Goal: Information Seeking & Learning: Learn about a topic

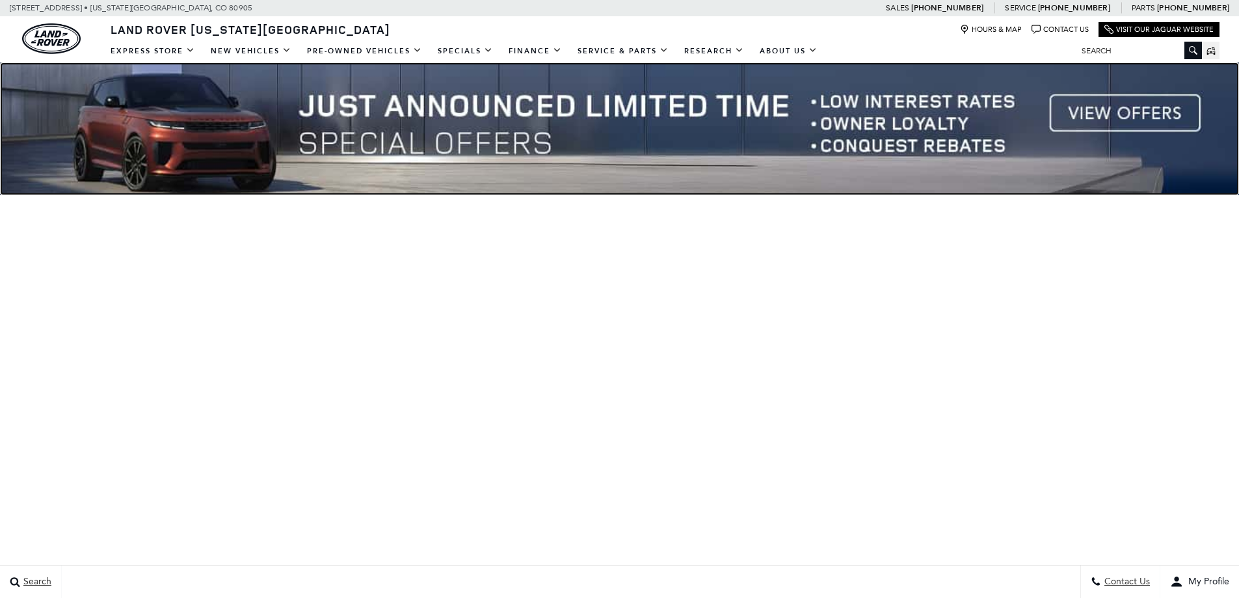
click at [1064, 112] on img at bounding box center [619, 128] width 1239 height 133
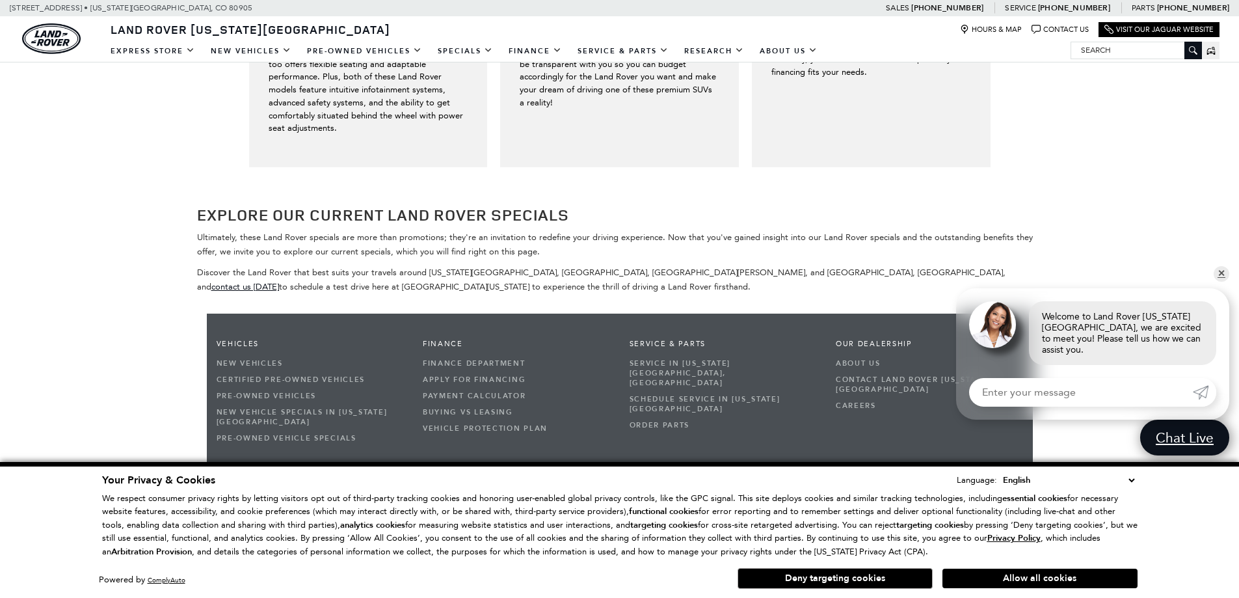
scroll to position [2418, 0]
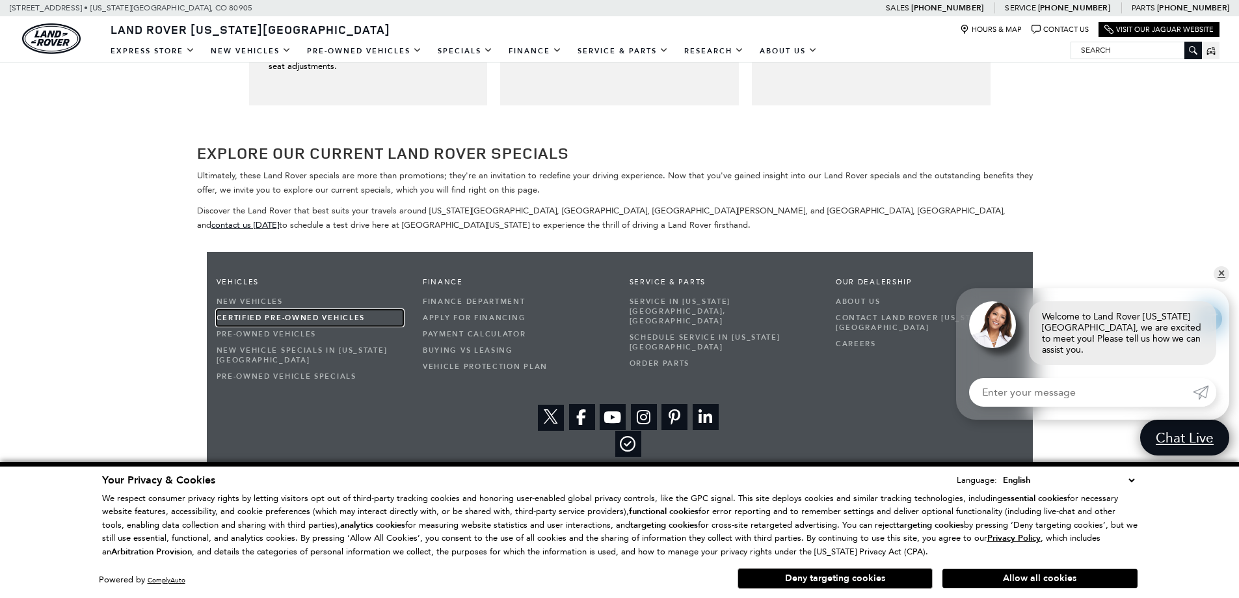
click at [260, 310] on link "Certified Pre-Owned Vehicles" at bounding box center [310, 318] width 187 height 16
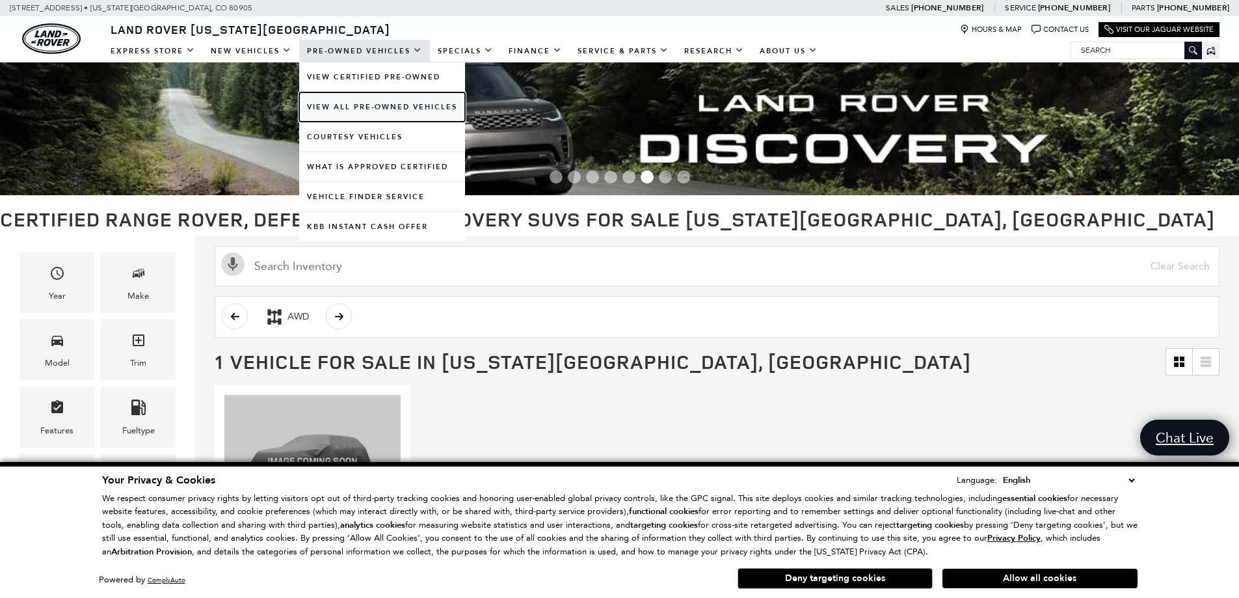
click at [333, 104] on link "View All Pre-Owned Vehicles" at bounding box center [382, 106] width 166 height 29
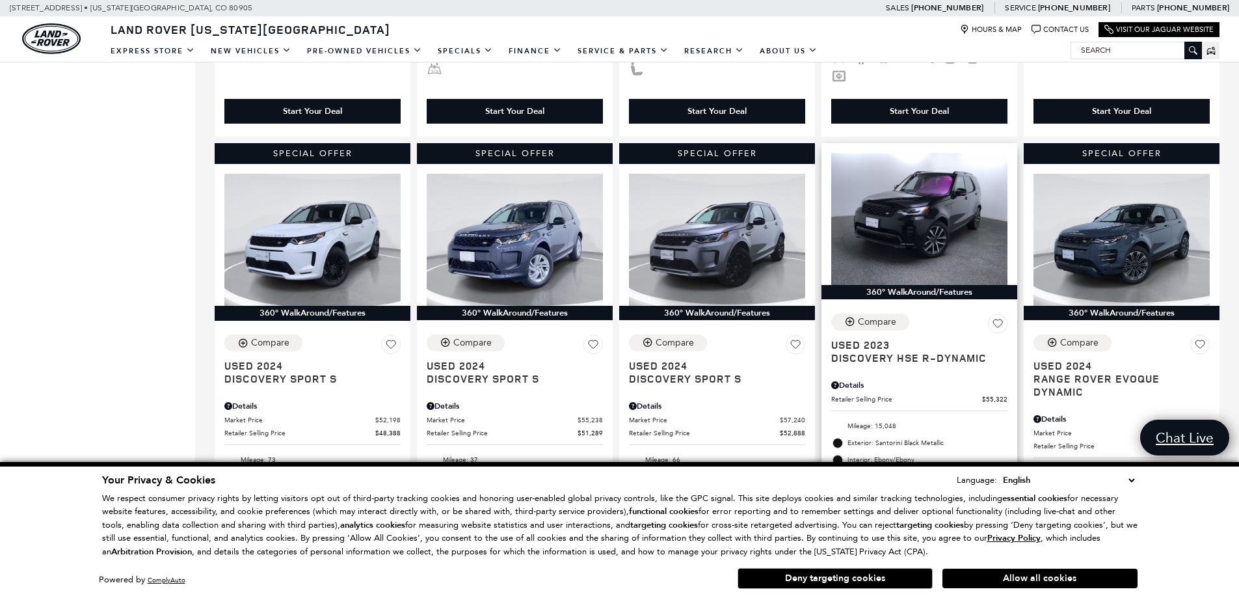
scroll to position [781, 0]
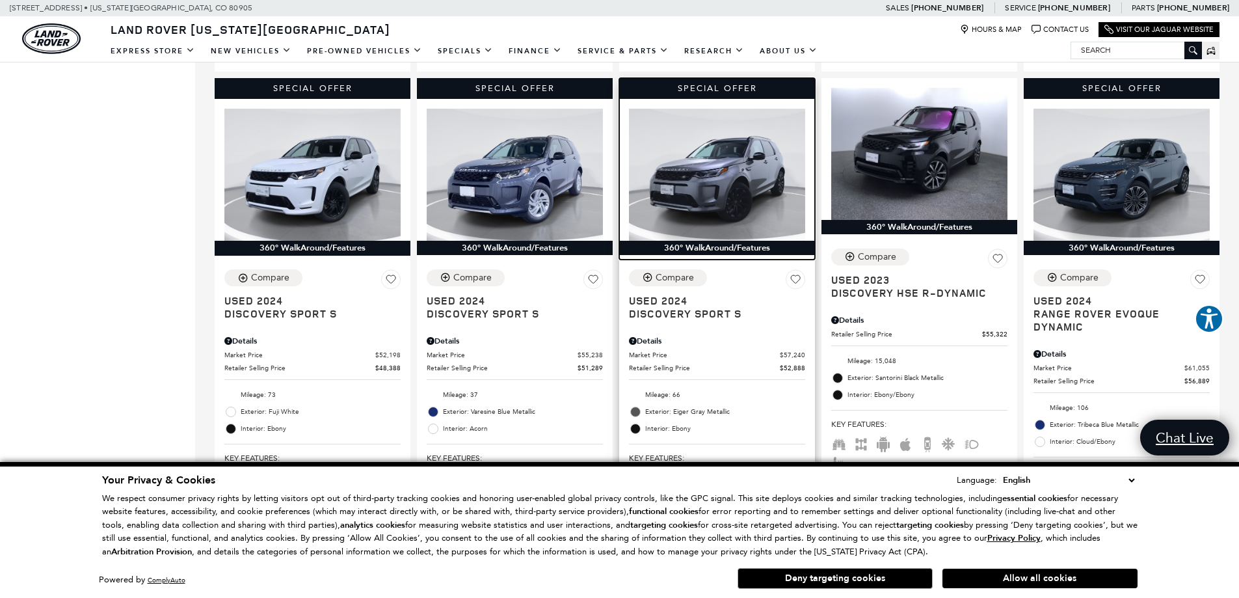
click at [710, 183] on img at bounding box center [717, 175] width 176 height 132
click at [725, 183] on img at bounding box center [717, 175] width 176 height 132
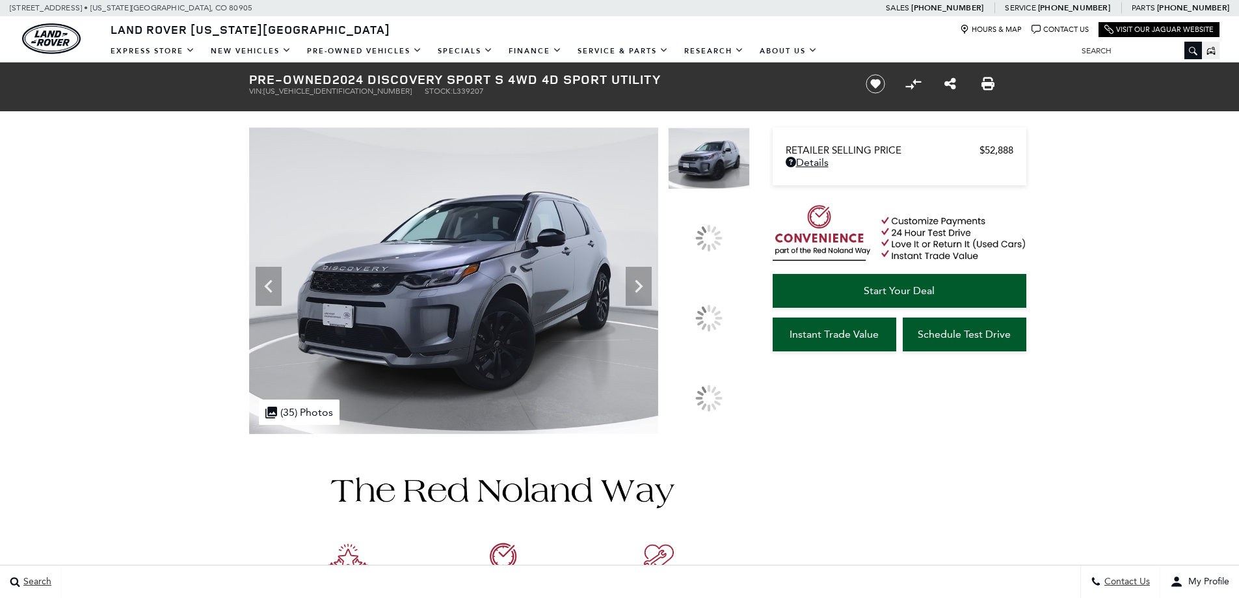
click at [714, 308] on div at bounding box center [708, 317] width 27 height 27
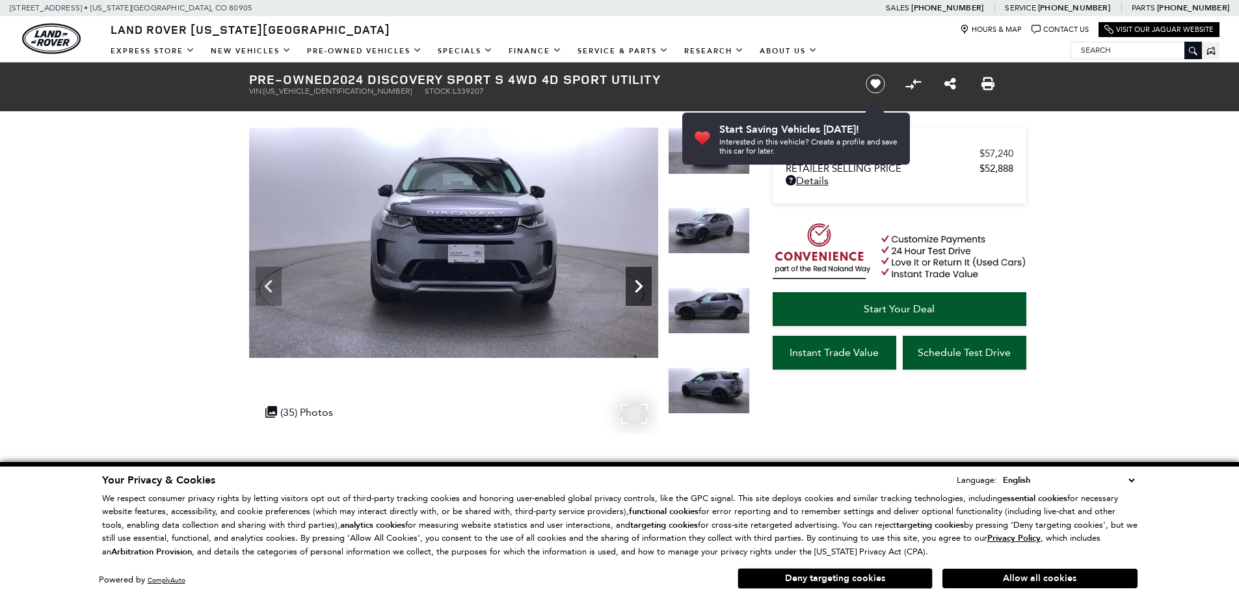
click at [638, 277] on icon "Next" at bounding box center [639, 286] width 26 height 26
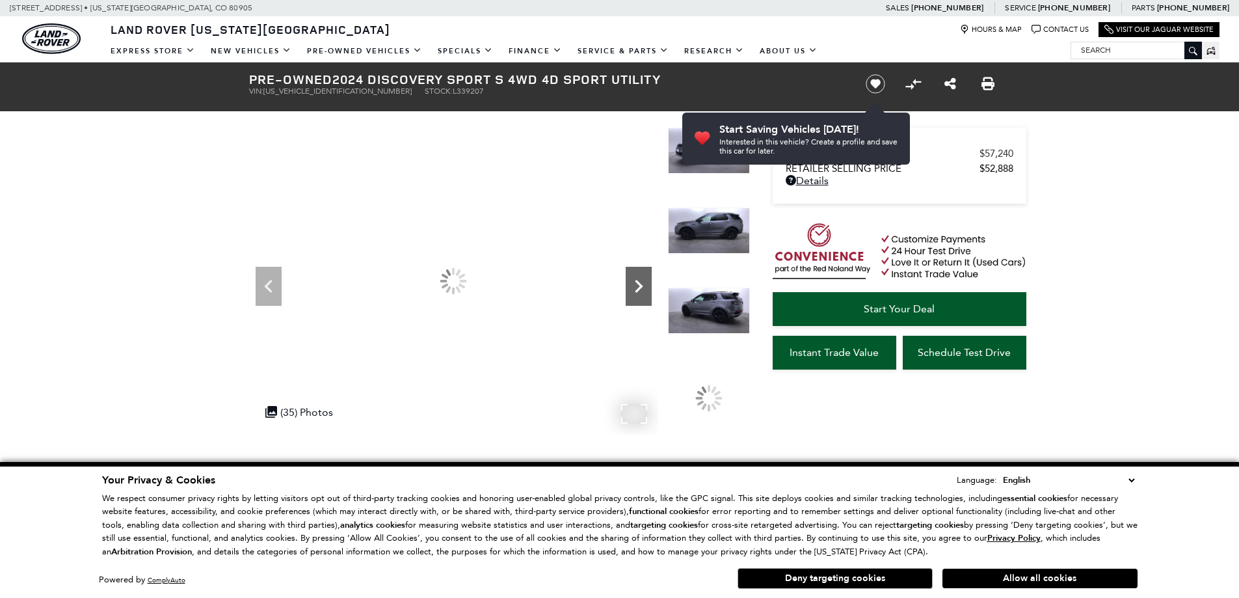
click at [638, 277] on icon "Next" at bounding box center [639, 286] width 26 height 26
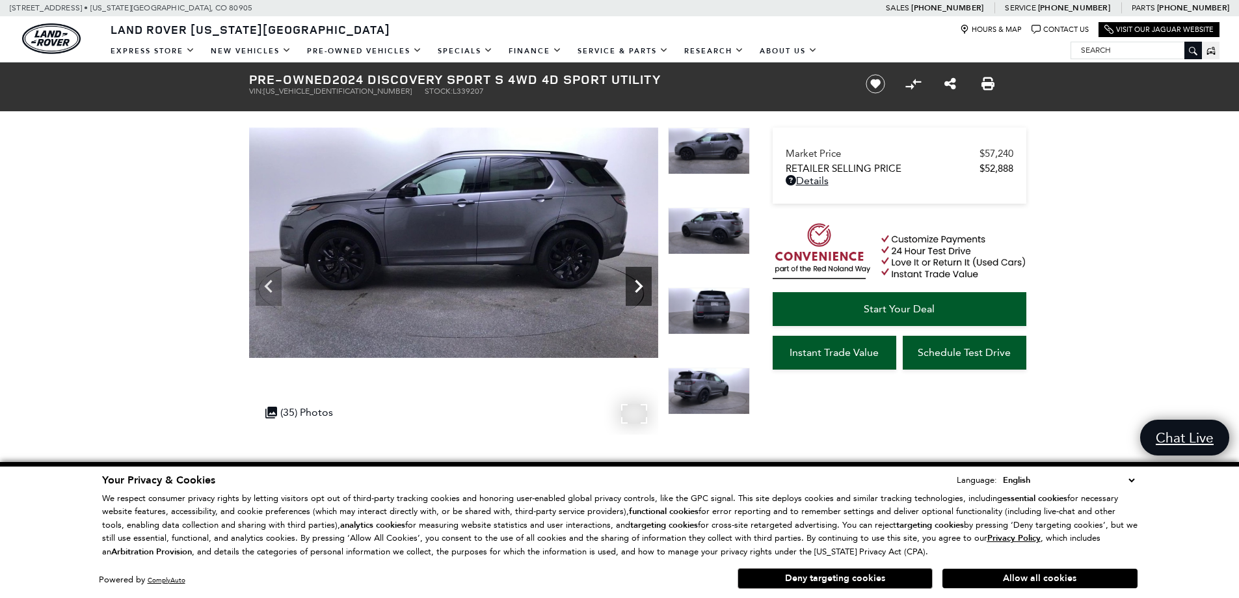
click at [639, 277] on icon "Next" at bounding box center [639, 286] width 26 height 26
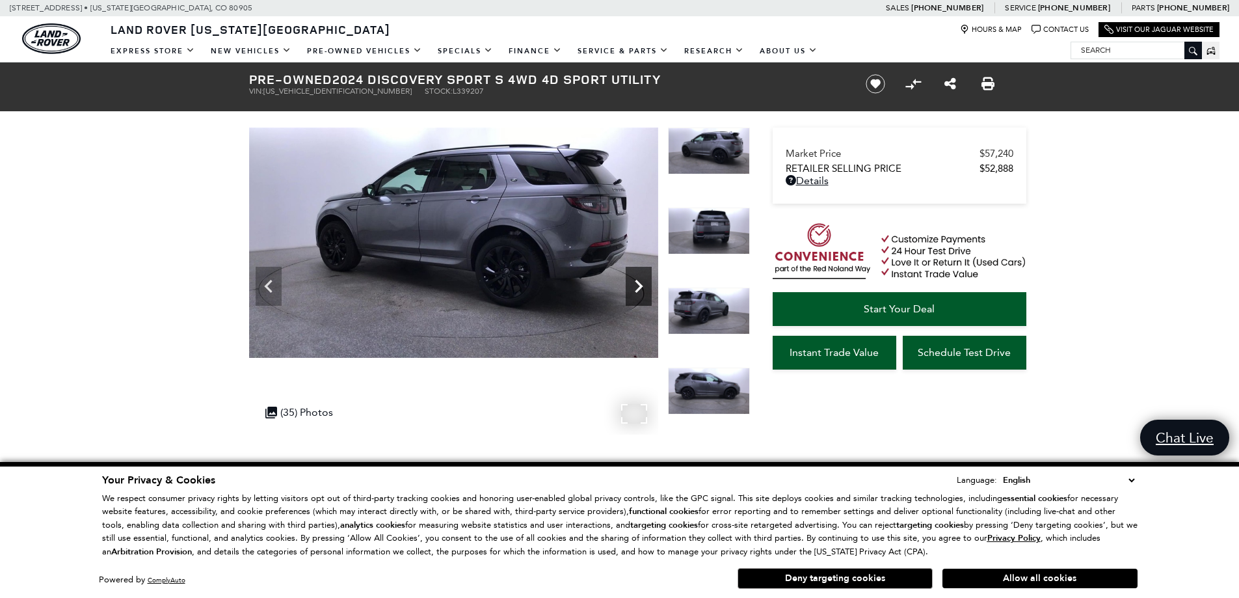
click at [638, 283] on icon "Next" at bounding box center [639, 286] width 8 height 13
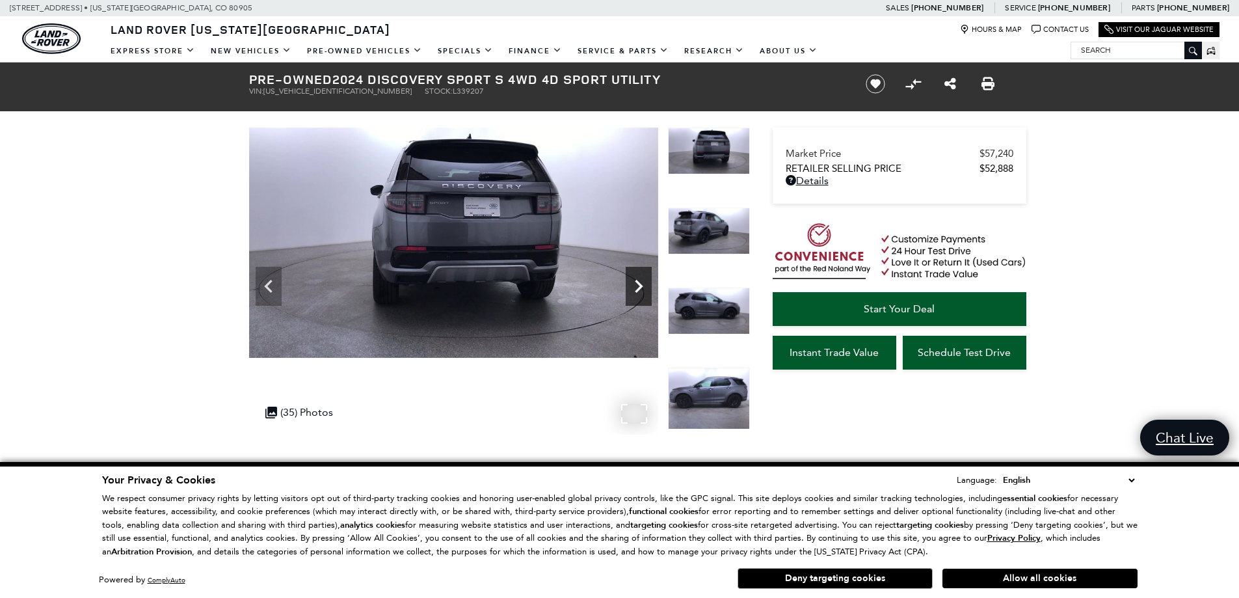
click at [638, 283] on icon "Next" at bounding box center [639, 286] width 8 height 13
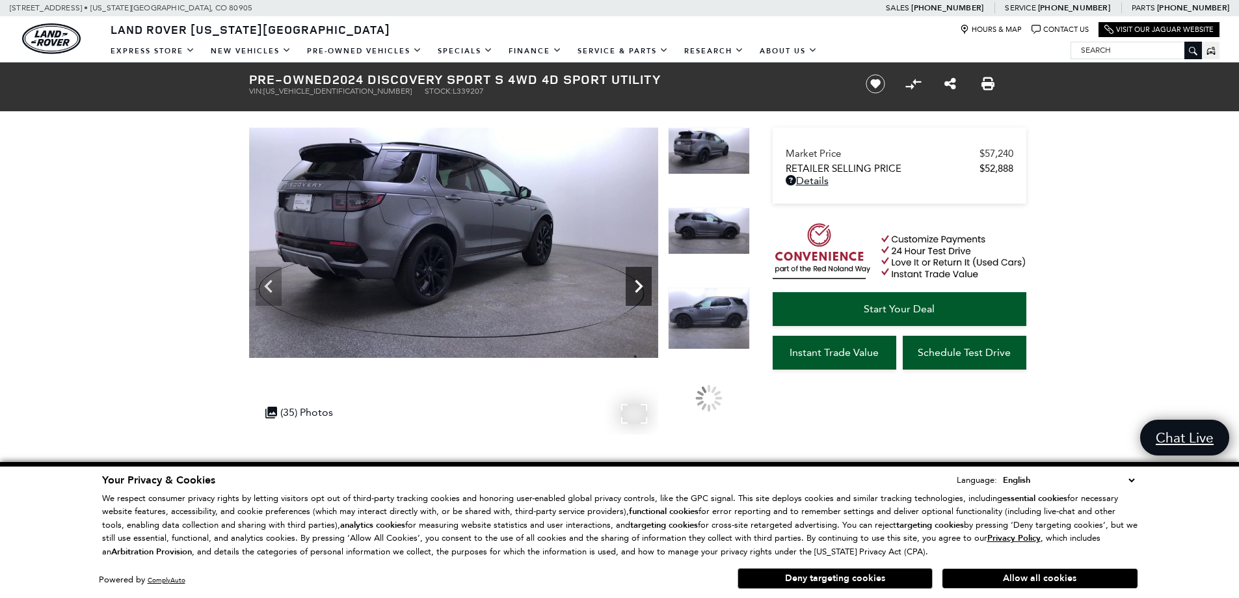
click at [638, 283] on icon "Next" at bounding box center [639, 286] width 8 height 13
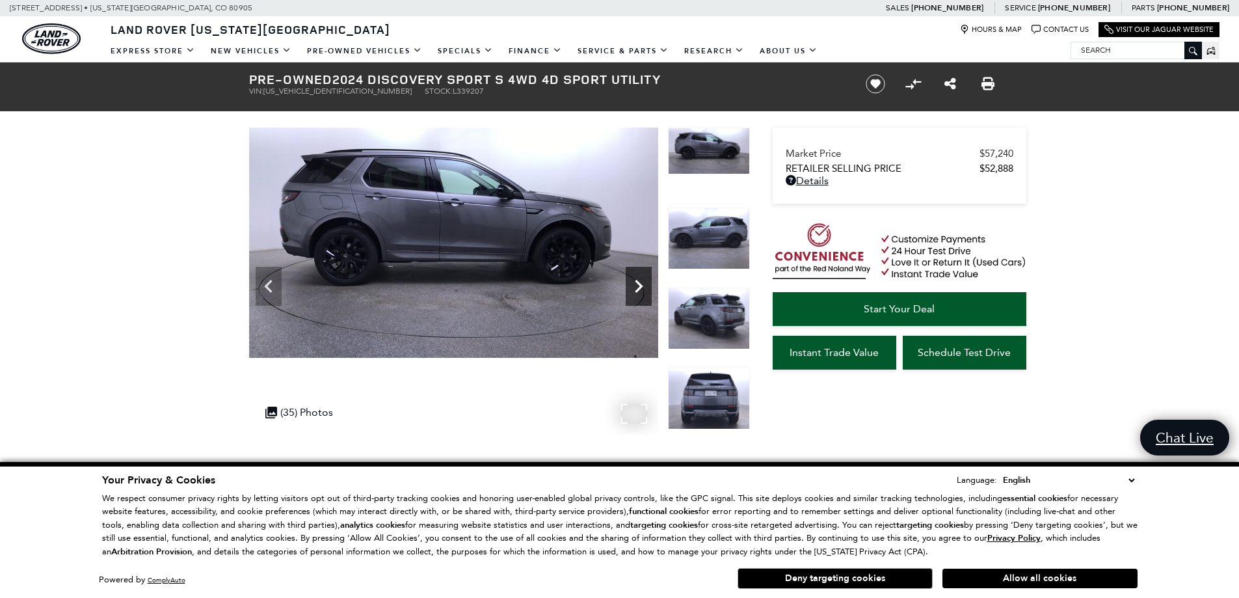
click at [638, 283] on icon "Next" at bounding box center [639, 286] width 8 height 13
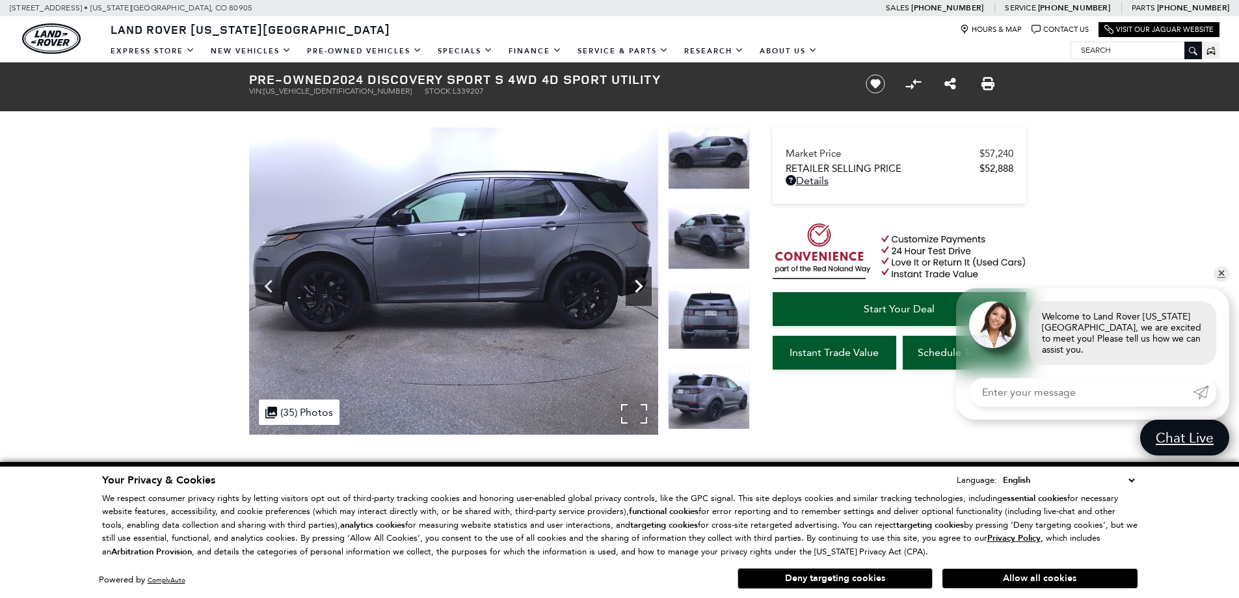
click at [638, 283] on icon "Next" at bounding box center [639, 286] width 8 height 13
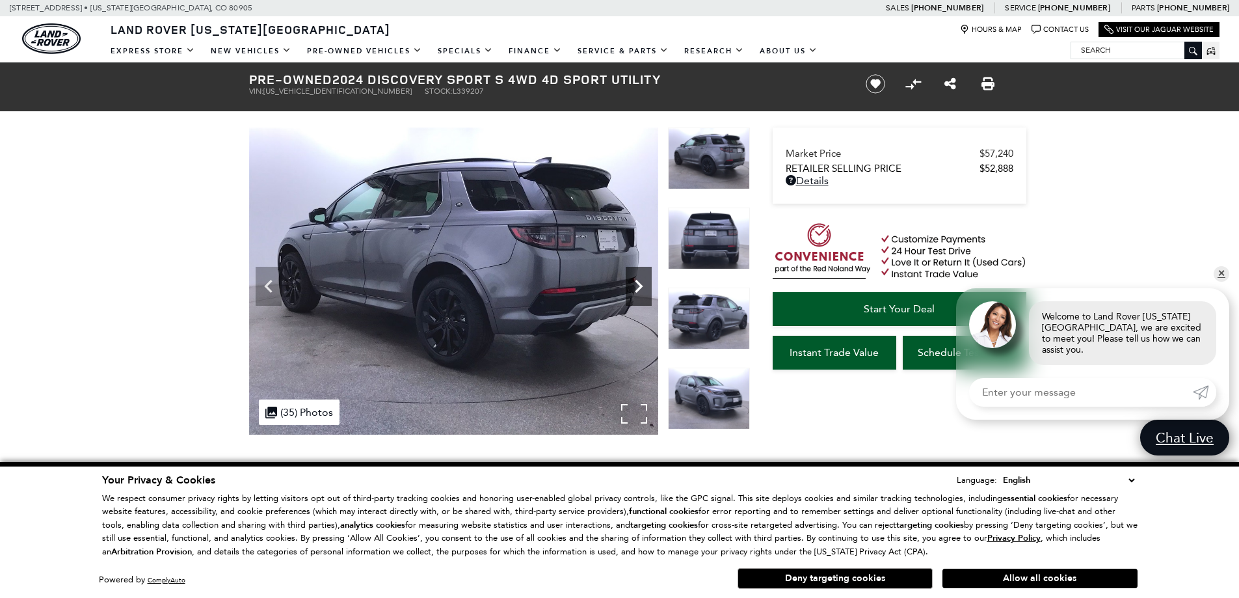
click at [638, 283] on icon "Next" at bounding box center [639, 286] width 8 height 13
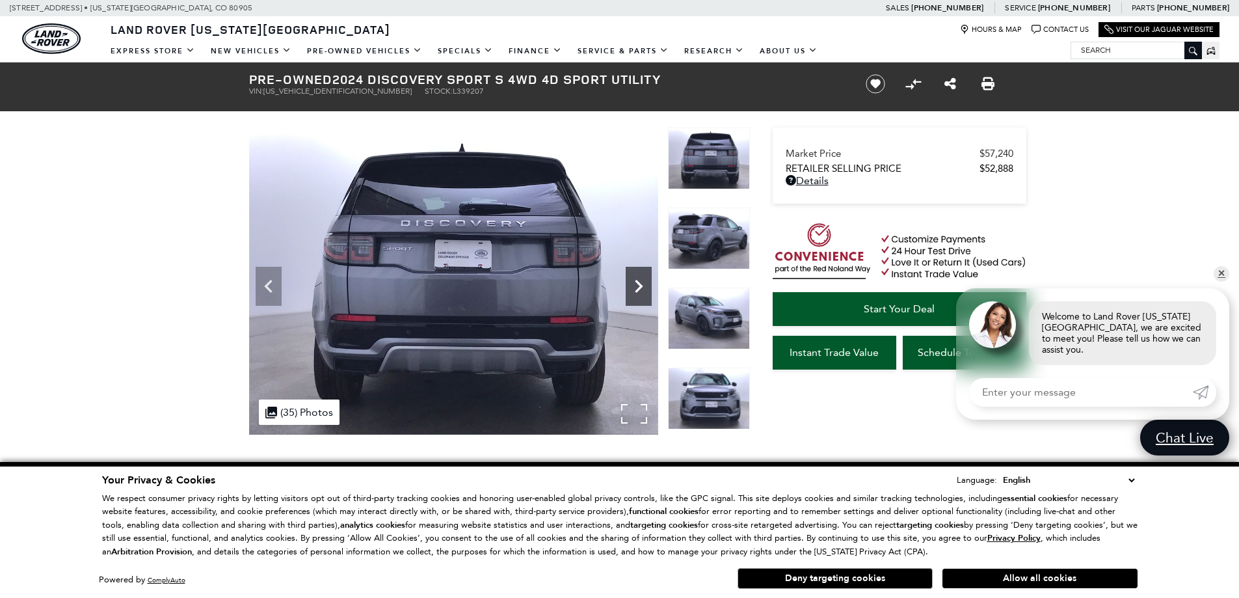
click at [637, 283] on icon "Next" at bounding box center [639, 286] width 8 height 13
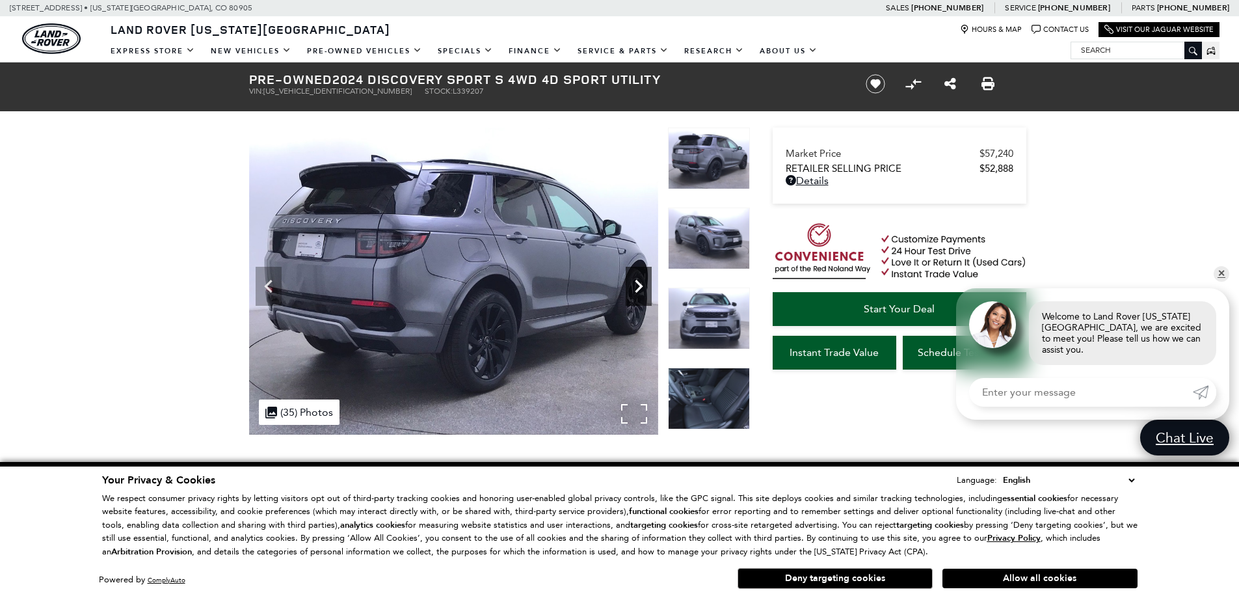
click at [637, 283] on icon "Next" at bounding box center [639, 286] width 8 height 13
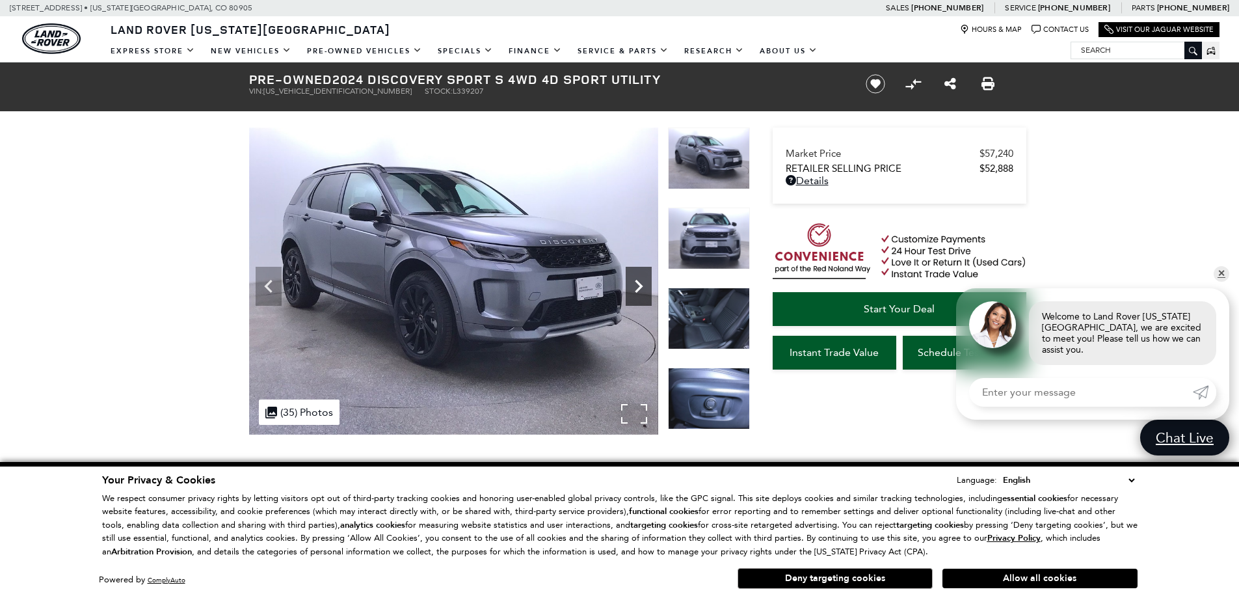
click at [637, 283] on icon "Next" at bounding box center [639, 286] width 8 height 13
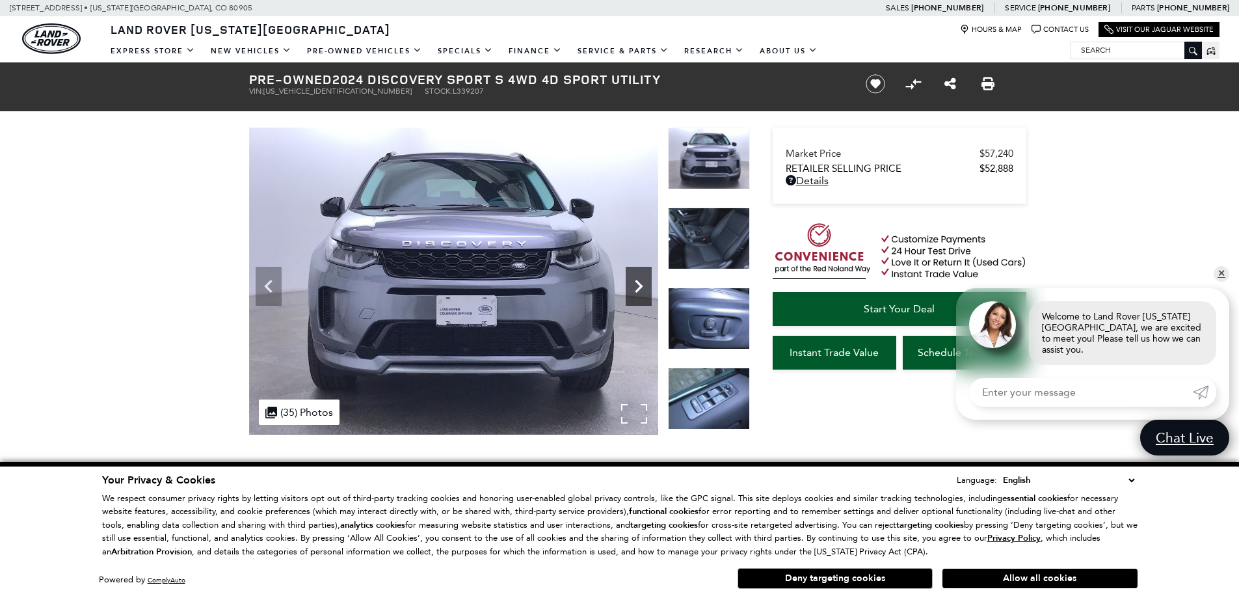
click at [637, 283] on icon "Next" at bounding box center [639, 286] width 8 height 13
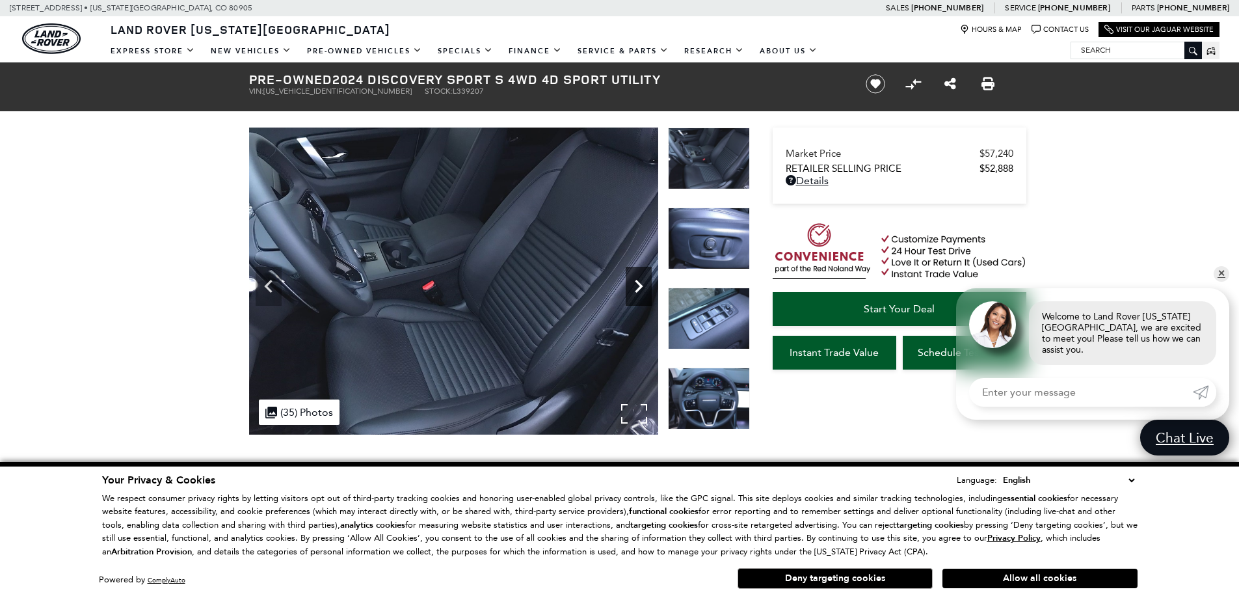
click at [637, 283] on icon "Next" at bounding box center [639, 286] width 8 height 13
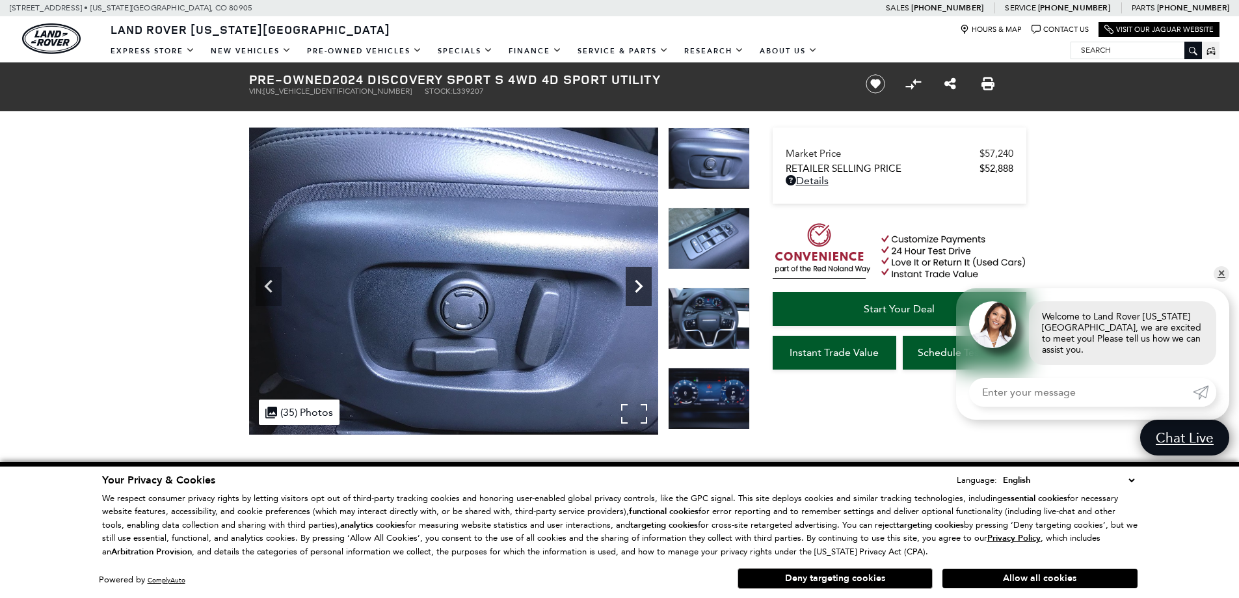
click at [637, 283] on icon "Next" at bounding box center [639, 286] width 8 height 13
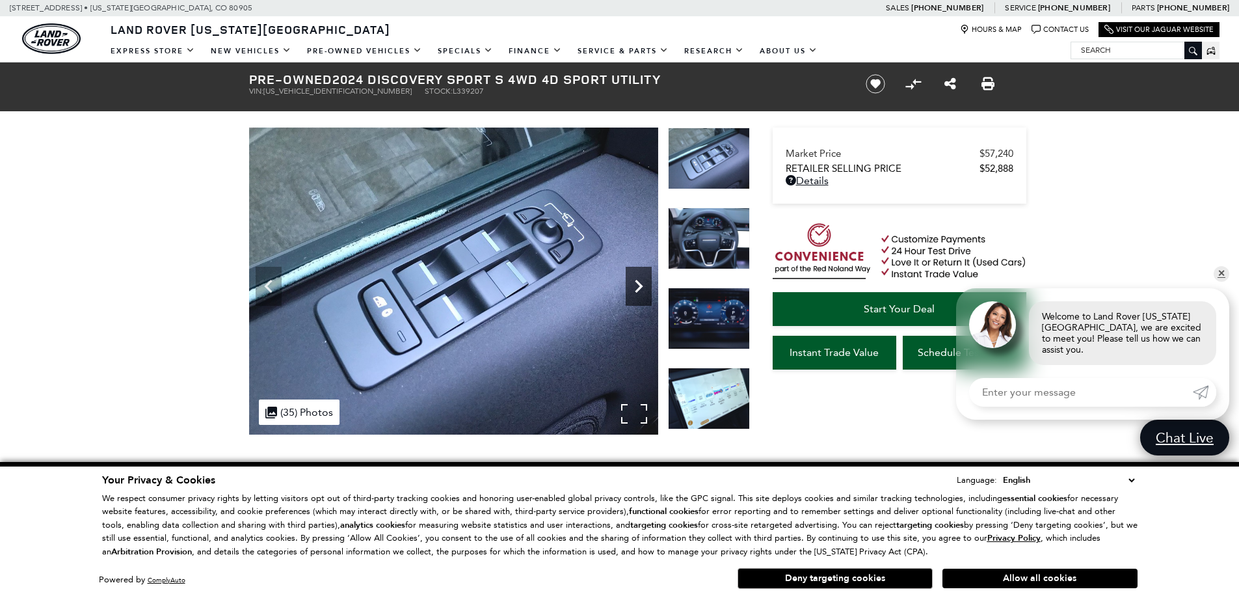
click at [637, 283] on icon "Next" at bounding box center [639, 286] width 8 height 13
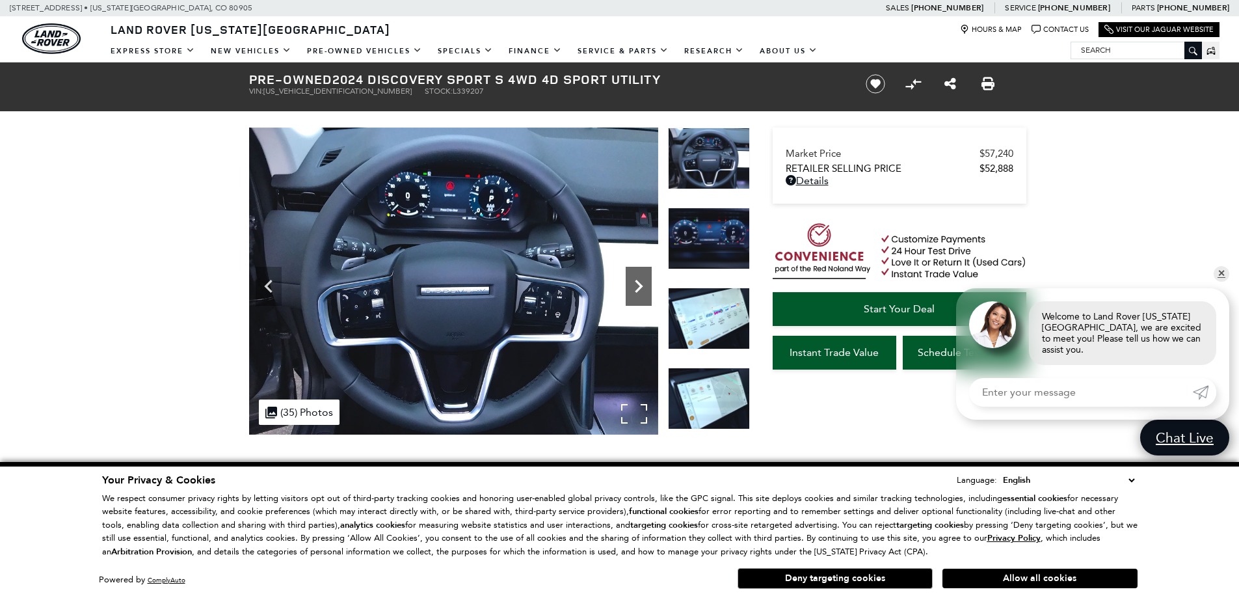
click at [637, 283] on icon "Next" at bounding box center [639, 286] width 8 height 13
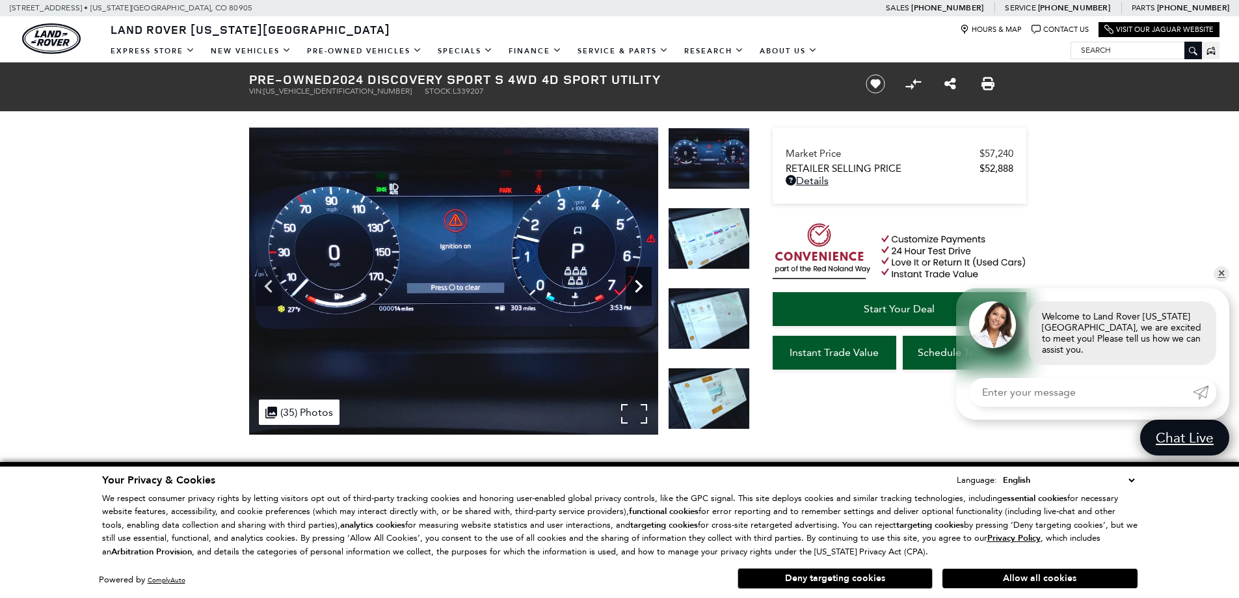
click at [637, 283] on icon "Next" at bounding box center [639, 286] width 8 height 13
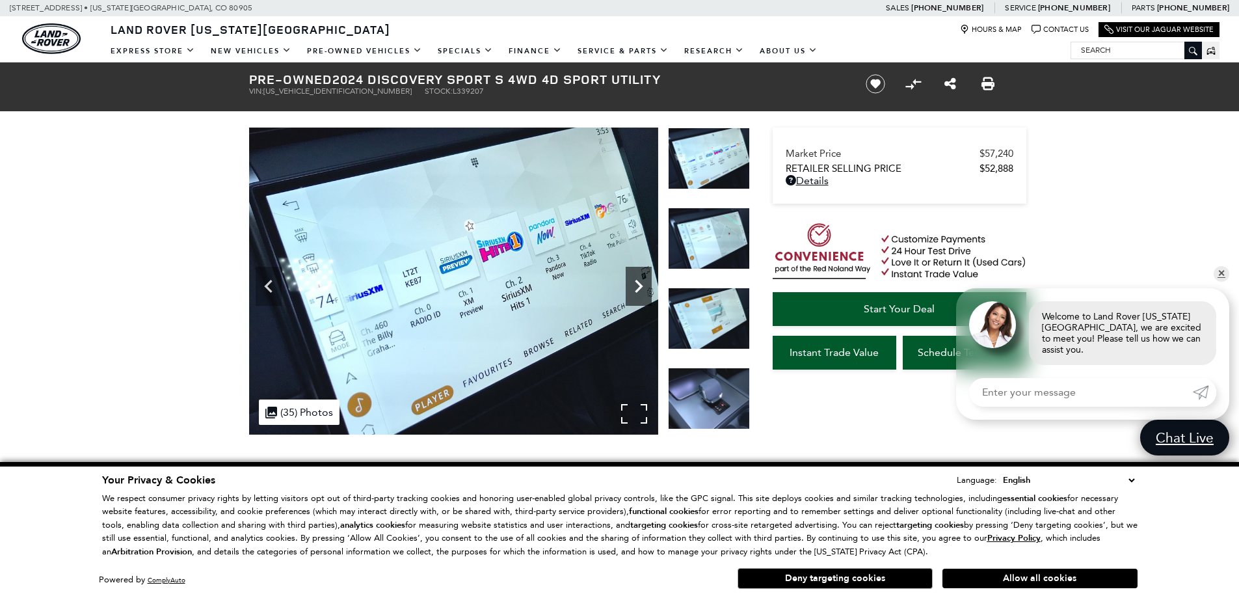
click at [637, 283] on icon "Next" at bounding box center [639, 286] width 8 height 13
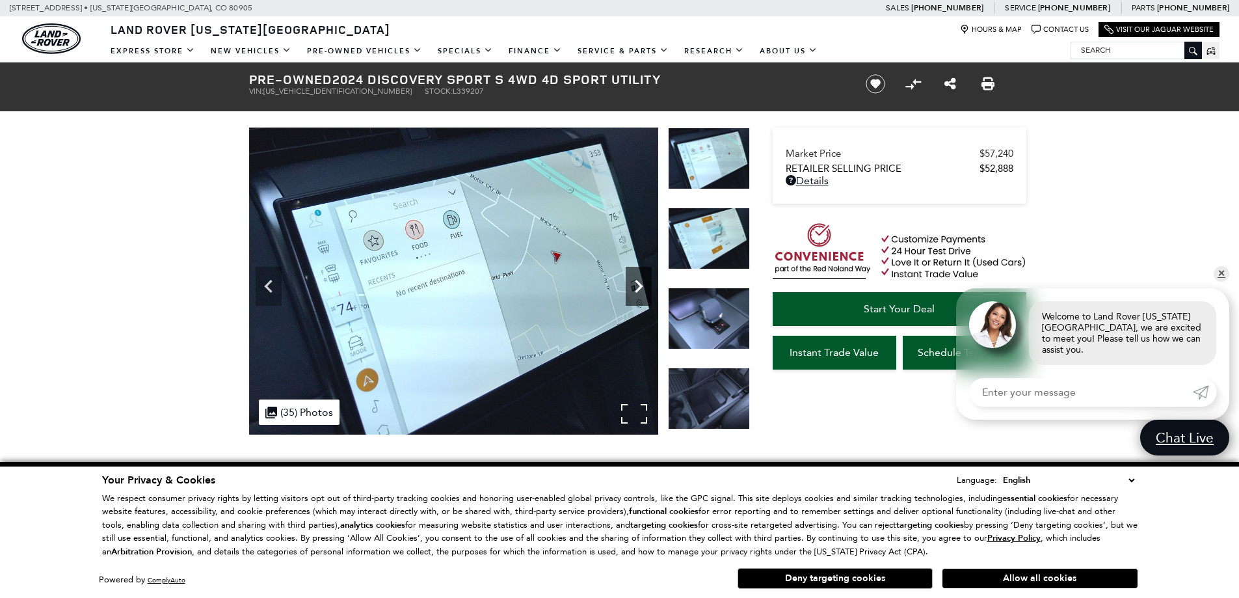
click at [637, 283] on icon "Next" at bounding box center [639, 286] width 8 height 13
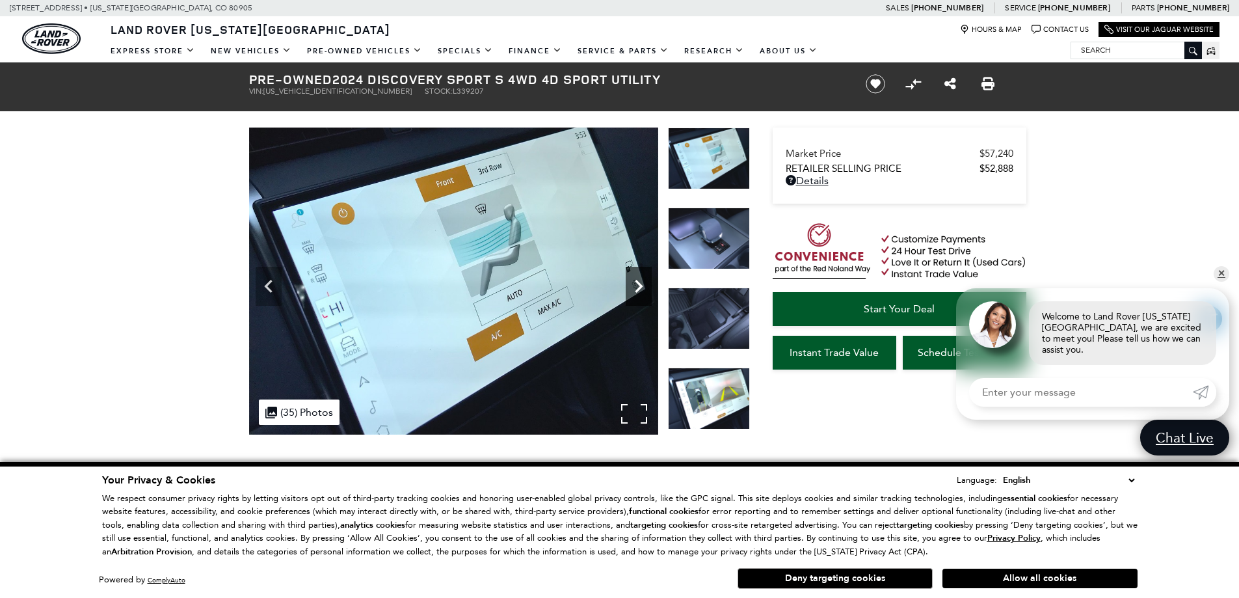
click at [637, 283] on icon "Next" at bounding box center [639, 286] width 8 height 13
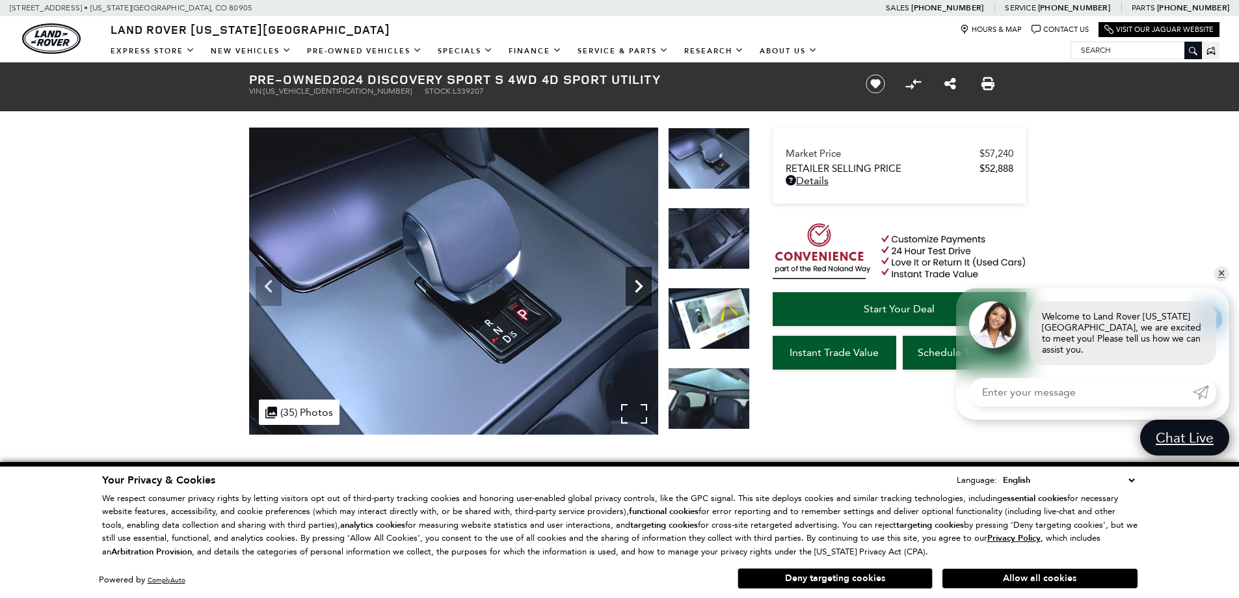
click at [637, 283] on icon "Next" at bounding box center [639, 286] width 8 height 13
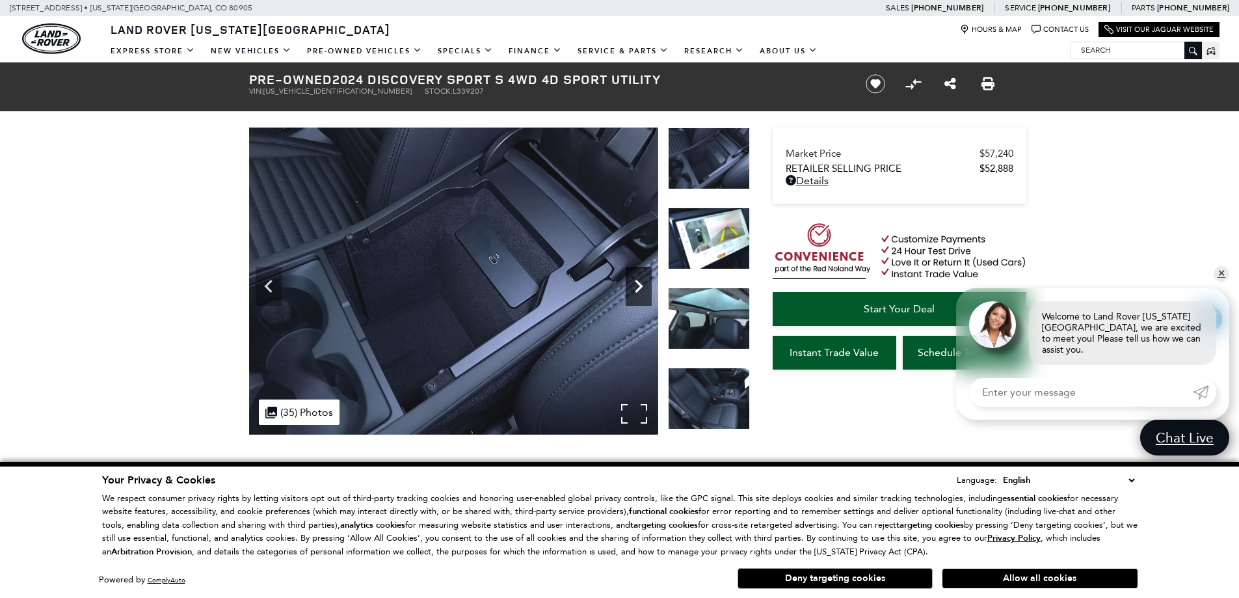
click at [637, 283] on icon "Next" at bounding box center [639, 286] width 8 height 13
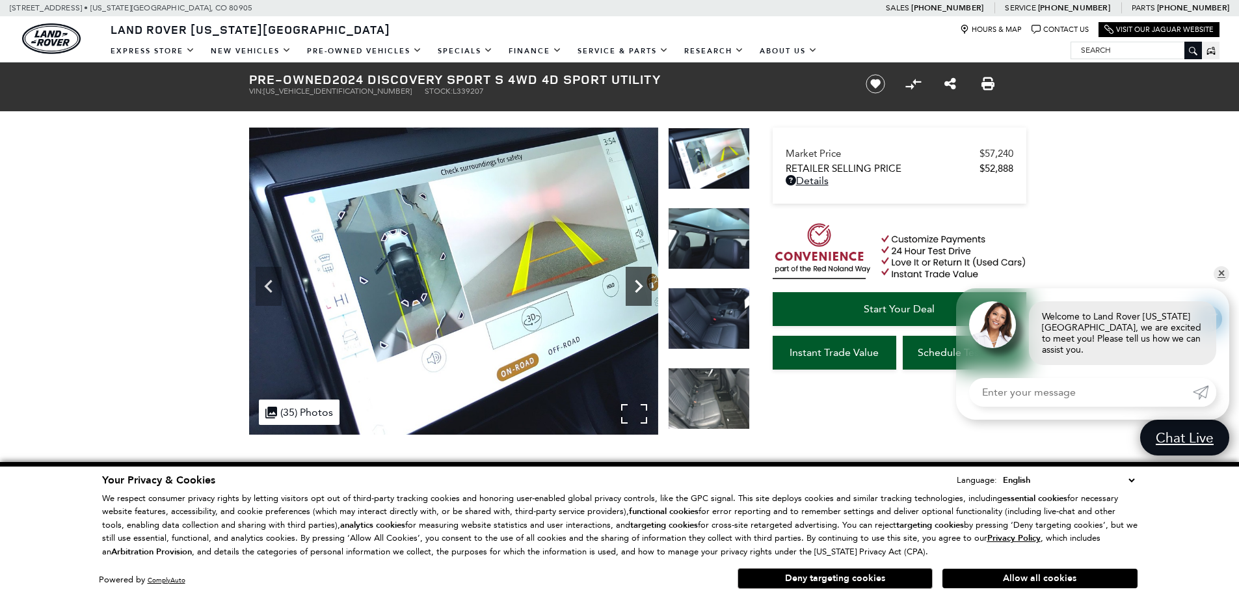
click at [637, 283] on icon "Next" at bounding box center [639, 286] width 8 height 13
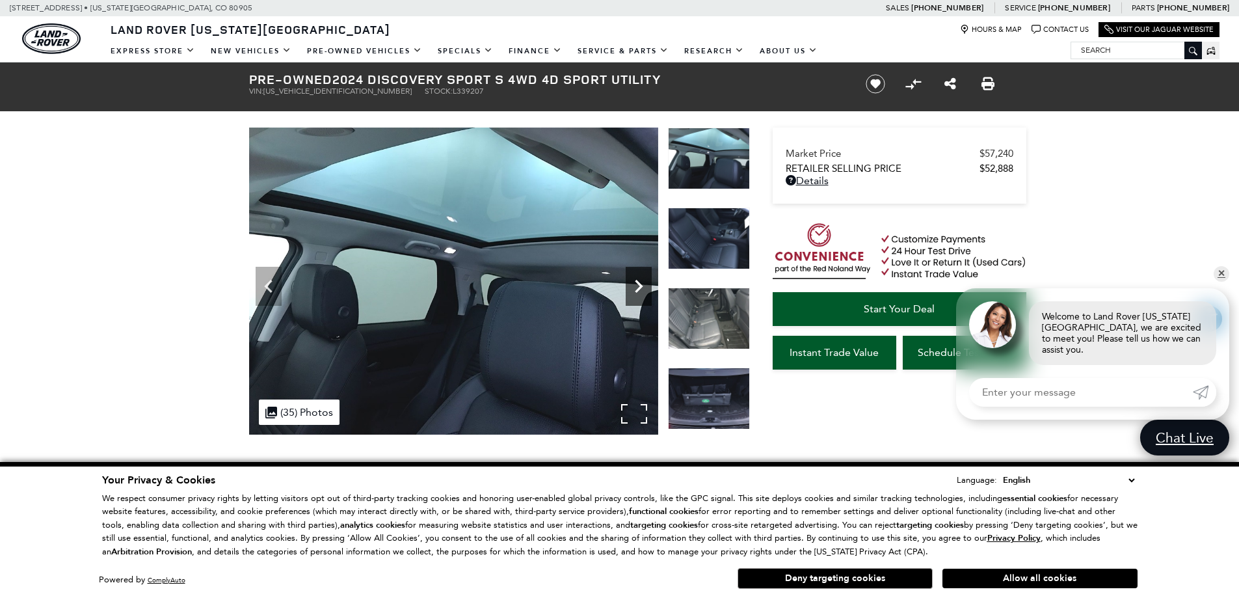
click at [636, 284] on icon "Next" at bounding box center [639, 286] width 26 height 26
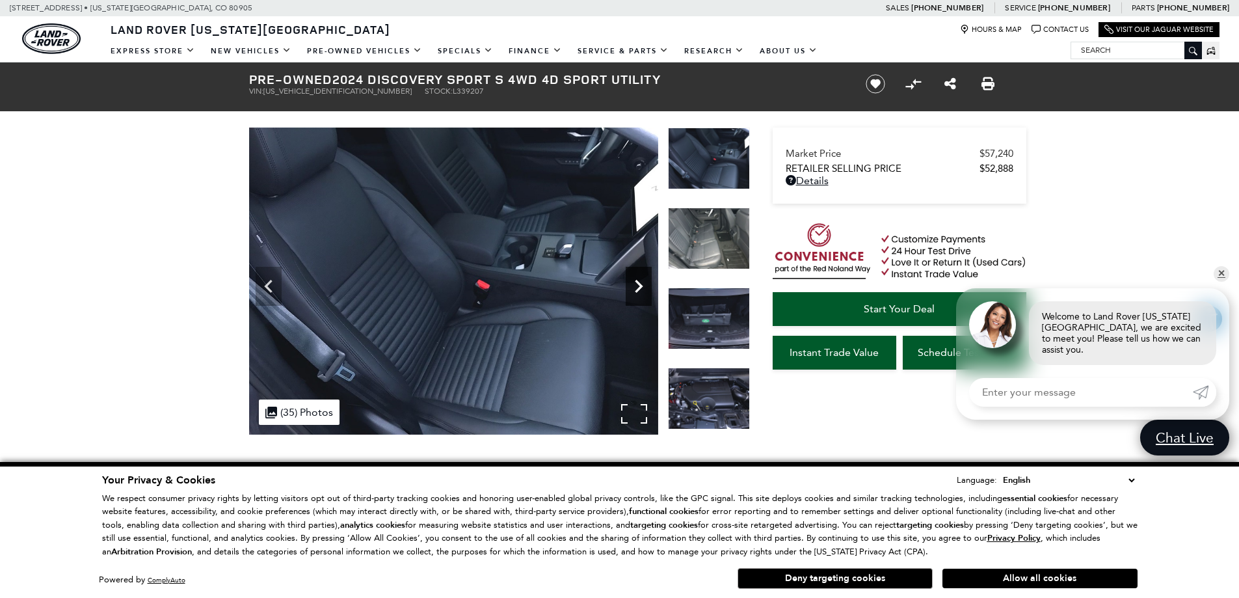
click at [636, 284] on icon "Next" at bounding box center [639, 286] width 26 height 26
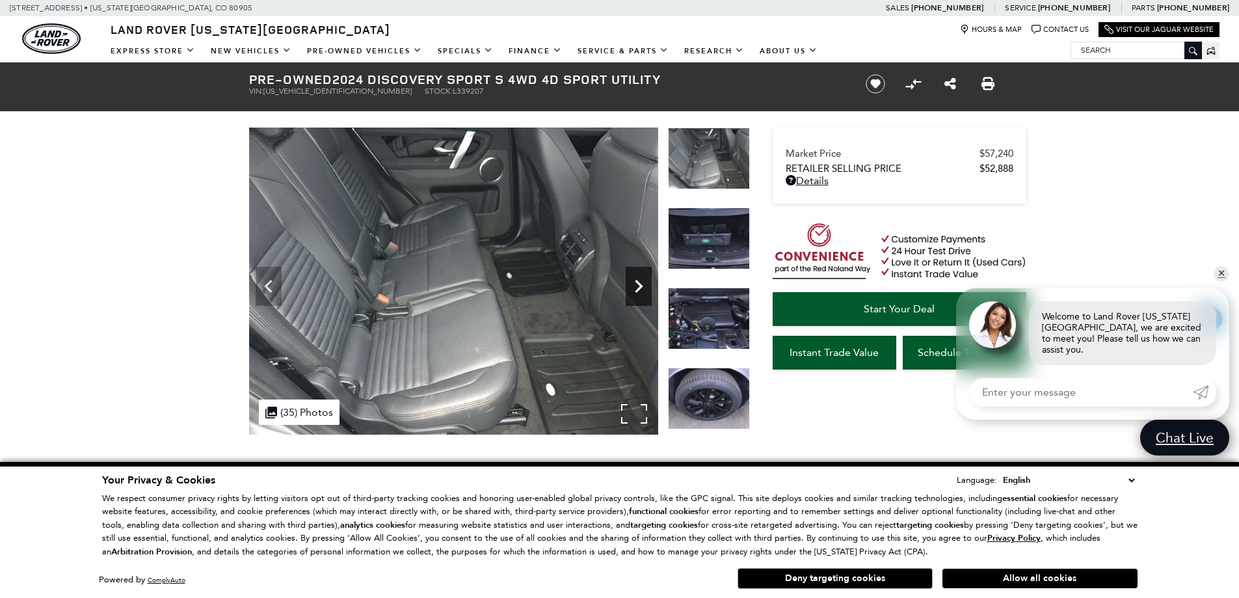
click at [636, 284] on icon "Next" at bounding box center [639, 286] width 26 height 26
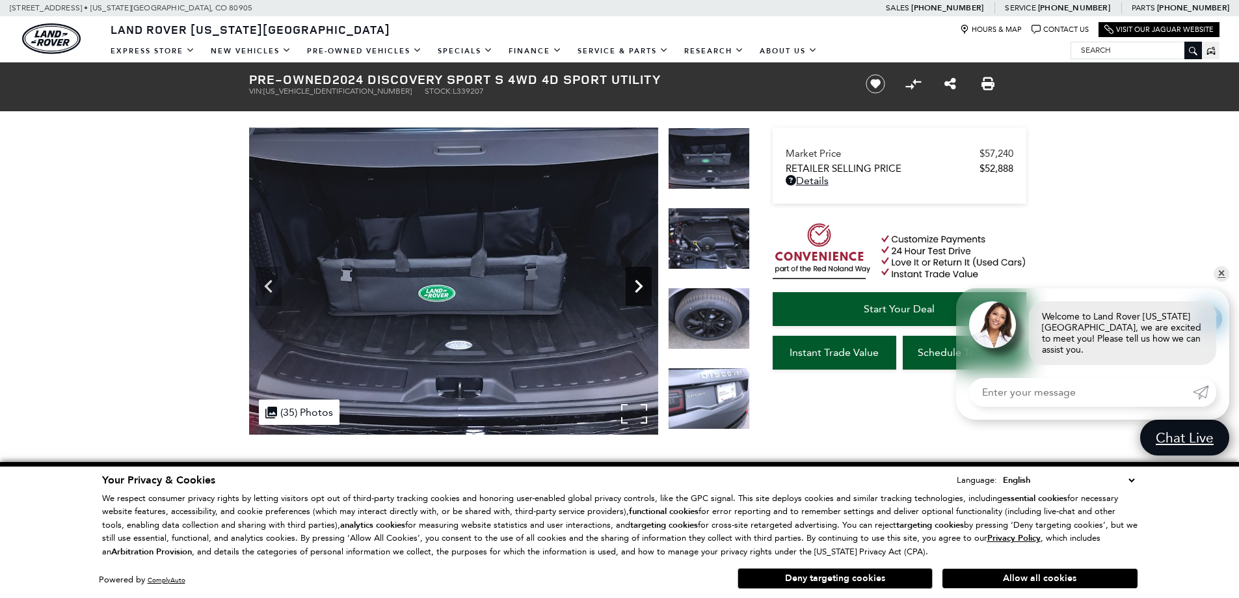
click at [636, 284] on icon "Next" at bounding box center [639, 286] width 26 height 26
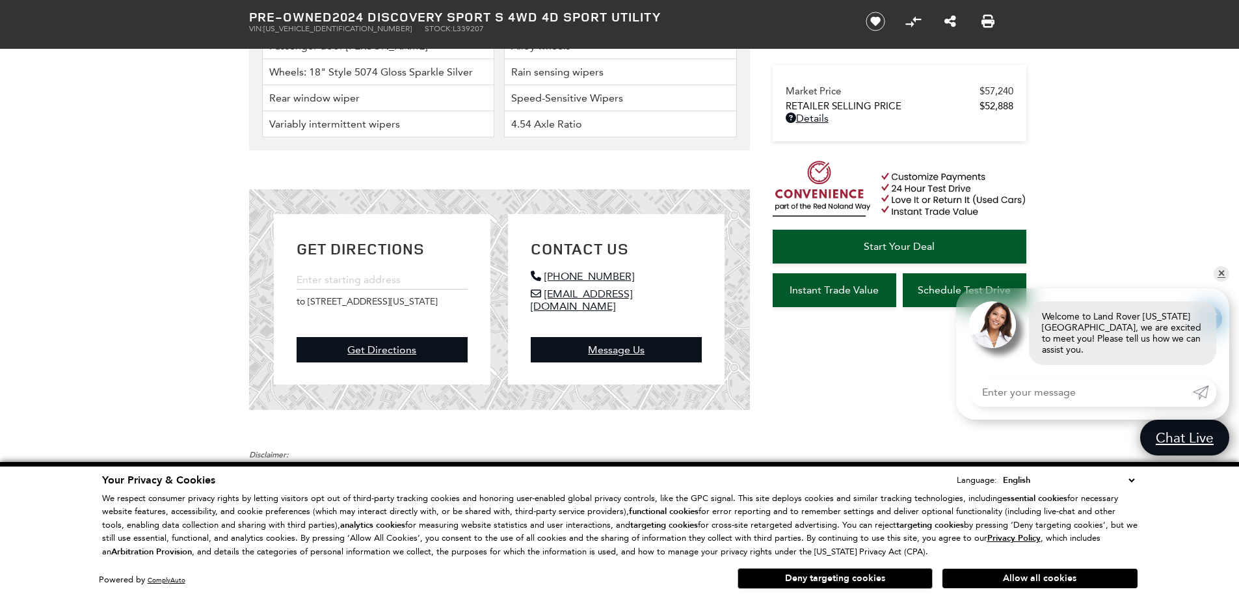
scroll to position [2732, 0]
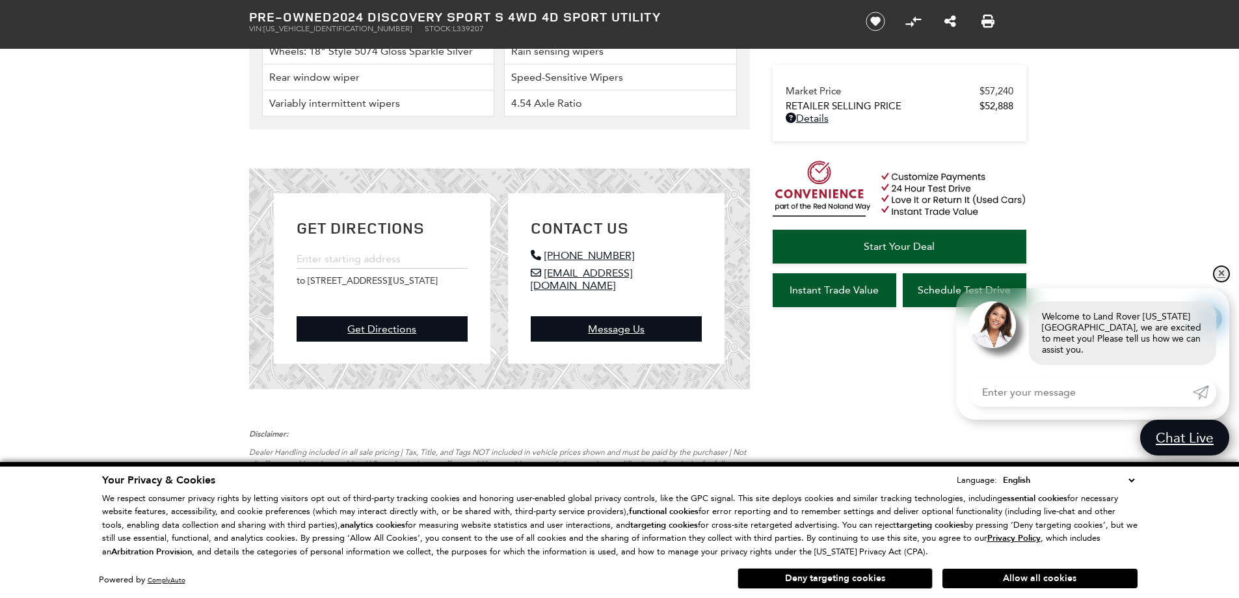
click at [1222, 282] on link "✕" at bounding box center [1222, 274] width 16 height 16
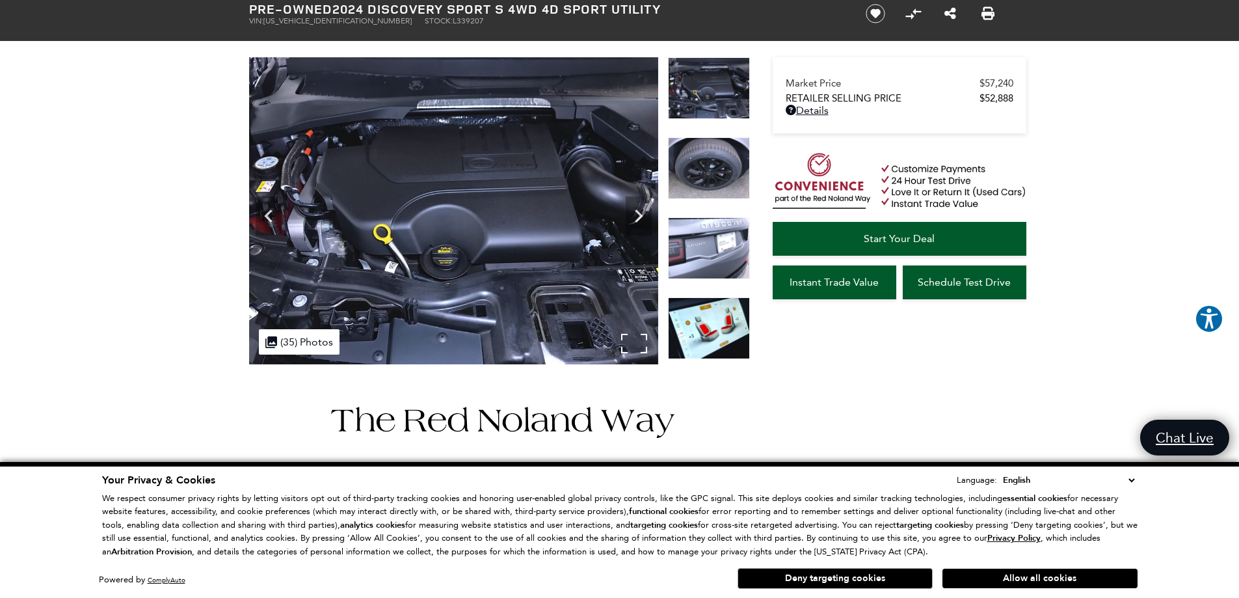
scroll to position [0, 0]
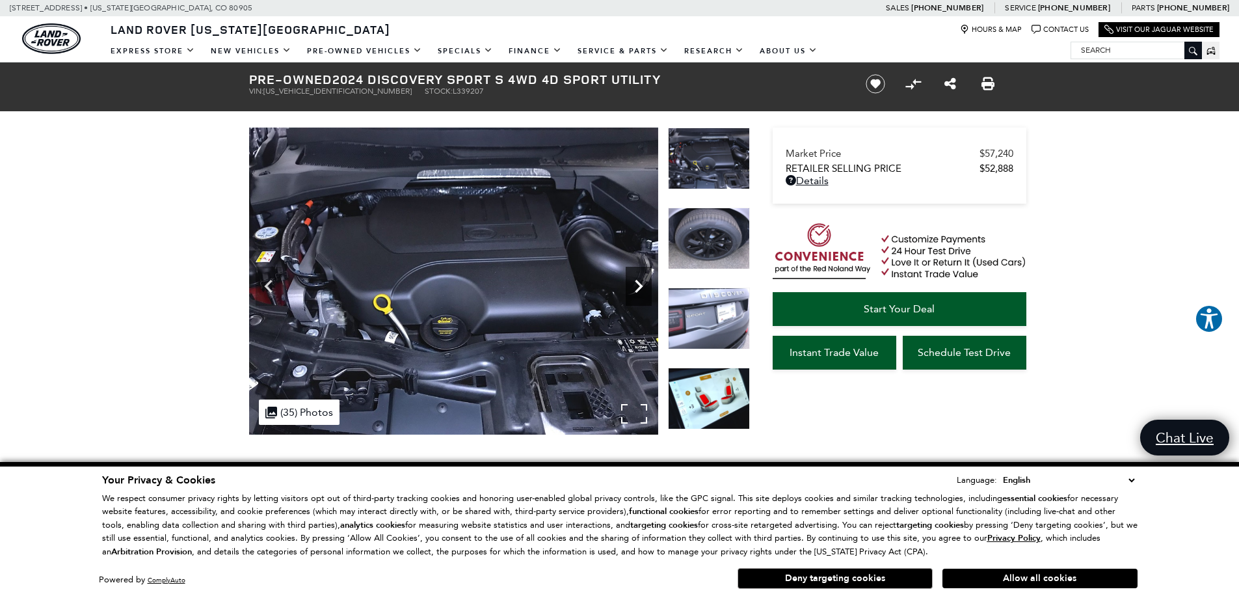
click at [635, 284] on icon "Next" at bounding box center [639, 286] width 26 height 26
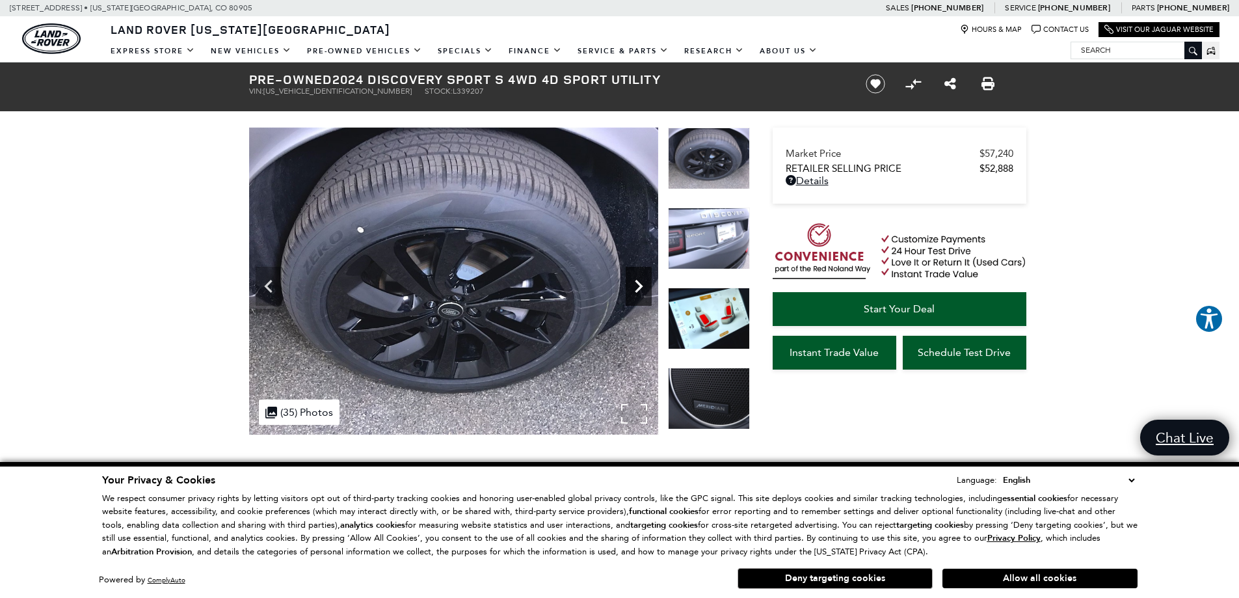
click at [634, 284] on icon "Next" at bounding box center [639, 286] width 26 height 26
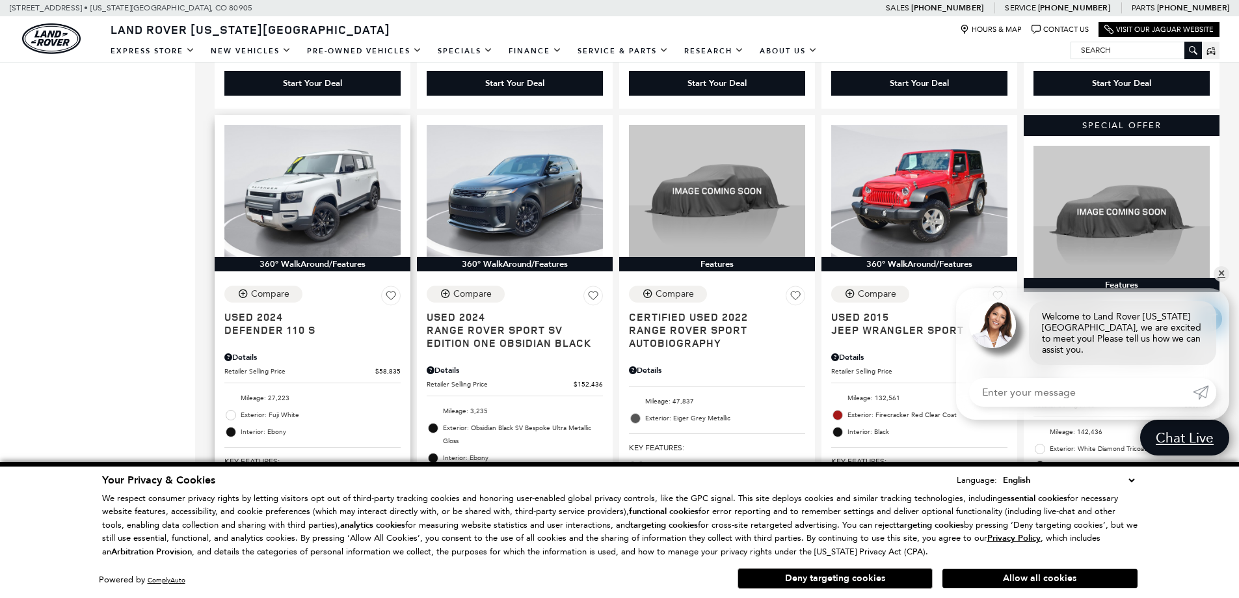
scroll to position [1169, 0]
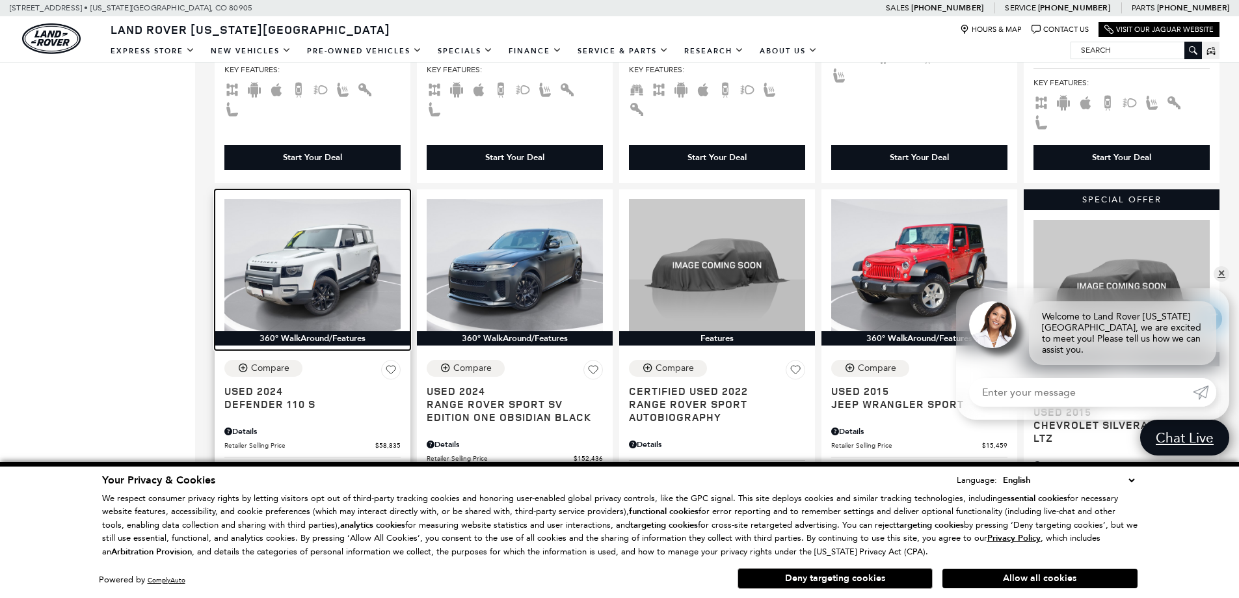
click at [321, 217] on img at bounding box center [312, 265] width 176 height 132
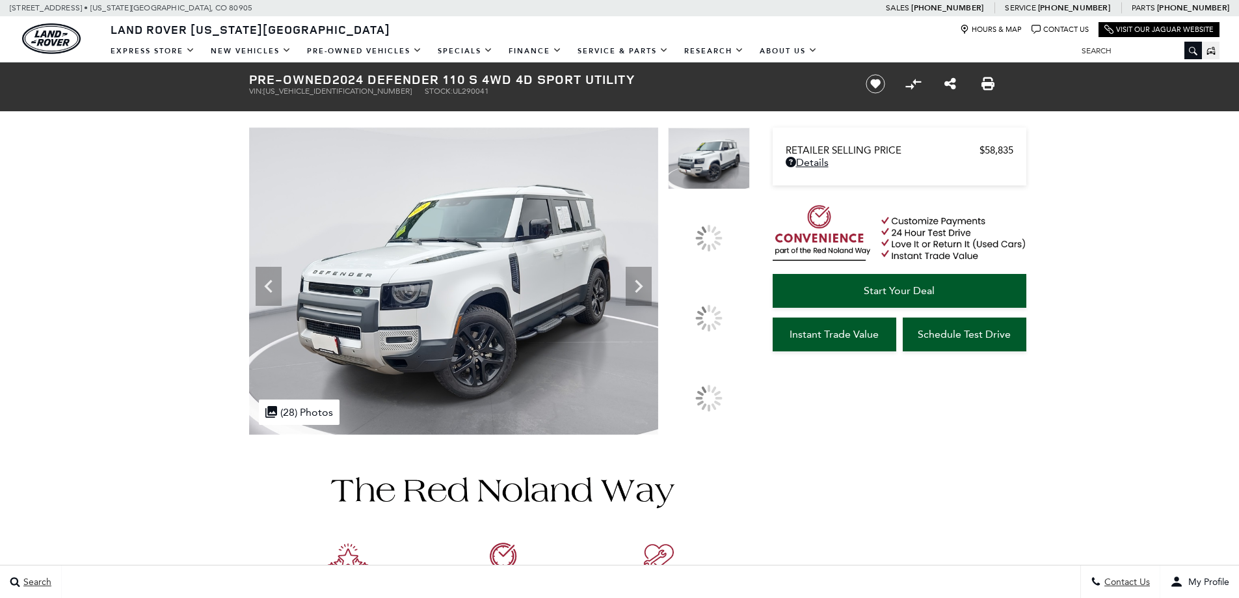
click at [652, 299] on icon at bounding box center [639, 286] width 26 height 26
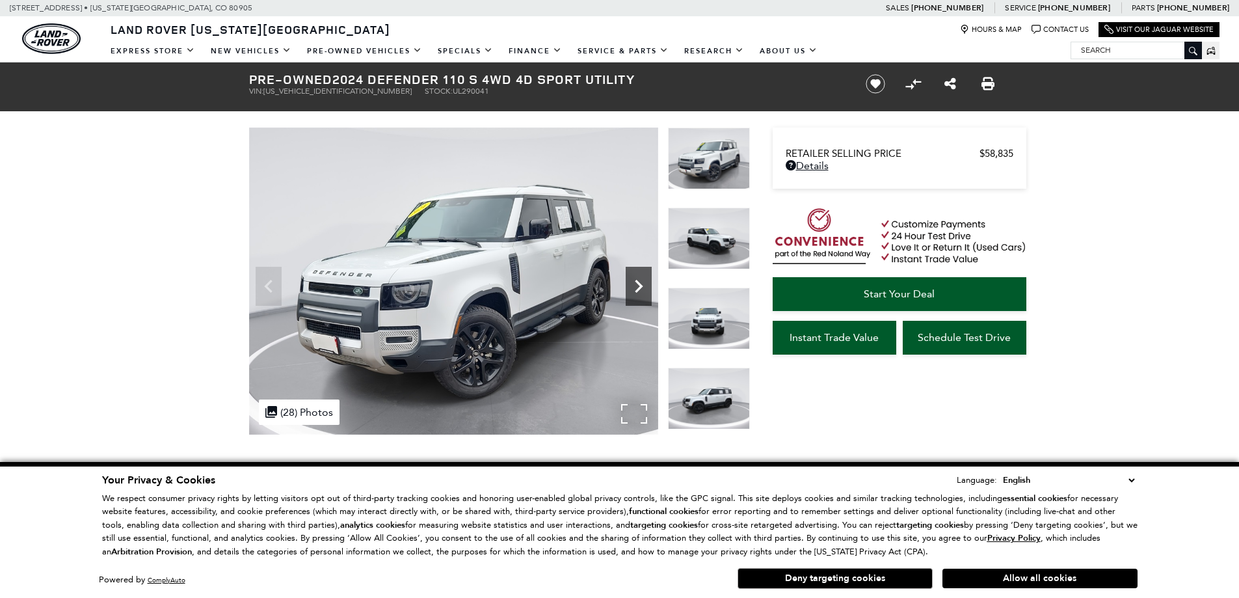
click at [642, 291] on icon "Next" at bounding box center [639, 286] width 26 height 26
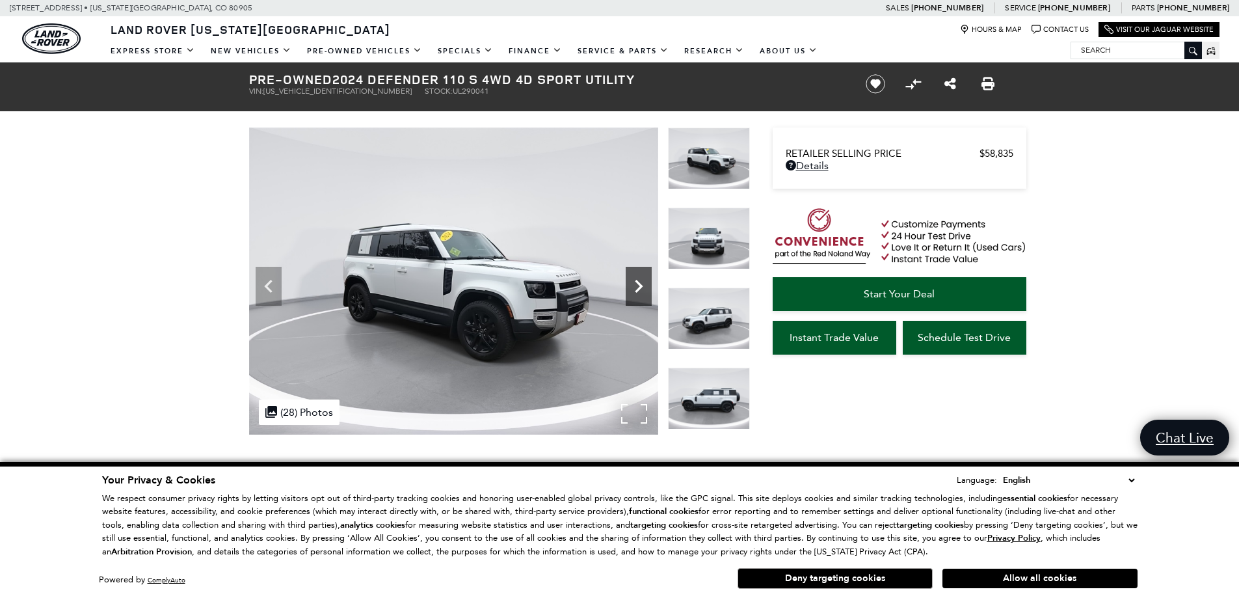
click at [638, 281] on icon "Next" at bounding box center [639, 286] width 26 height 26
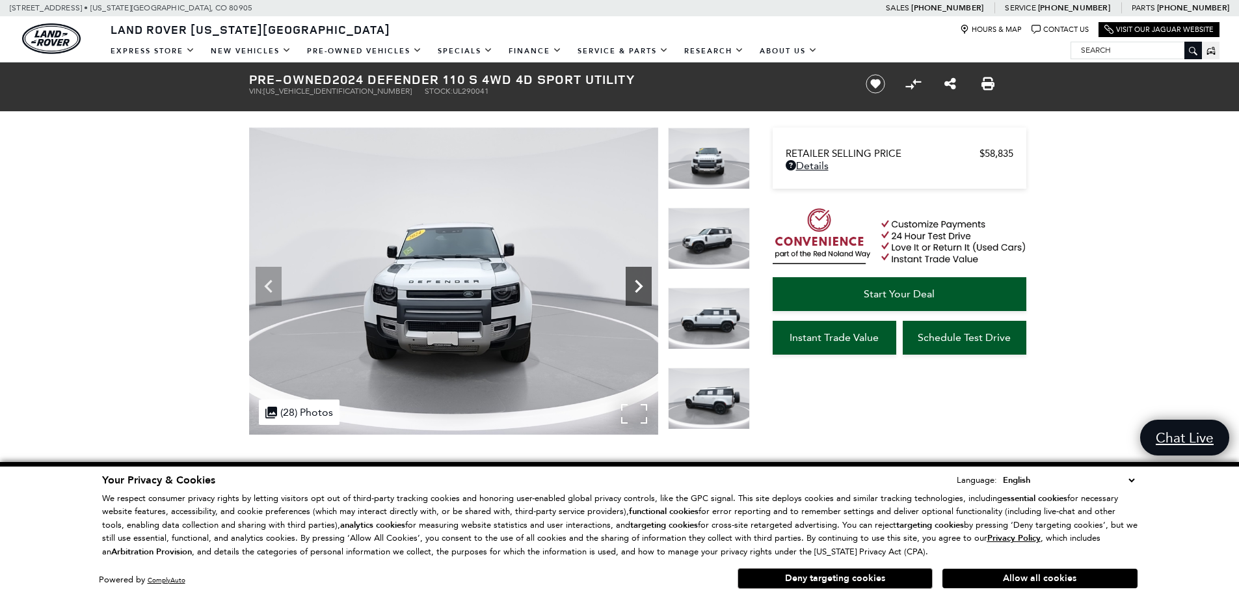
click at [639, 282] on icon "Next" at bounding box center [639, 286] width 26 height 26
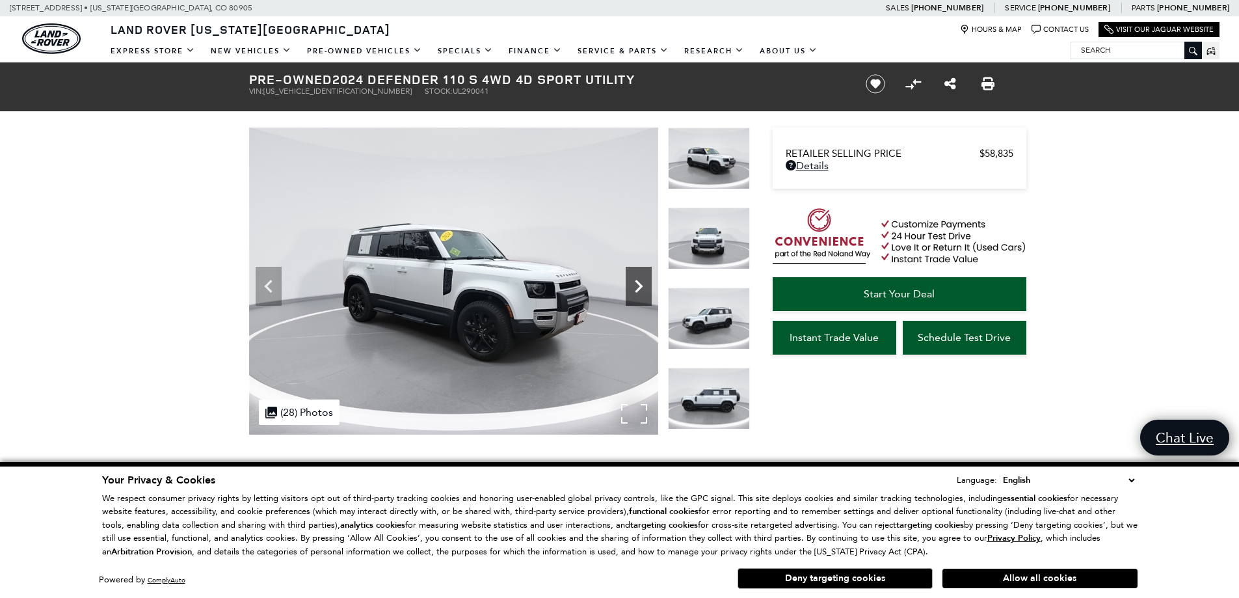
click at [639, 282] on icon "Next" at bounding box center [639, 286] width 26 height 26
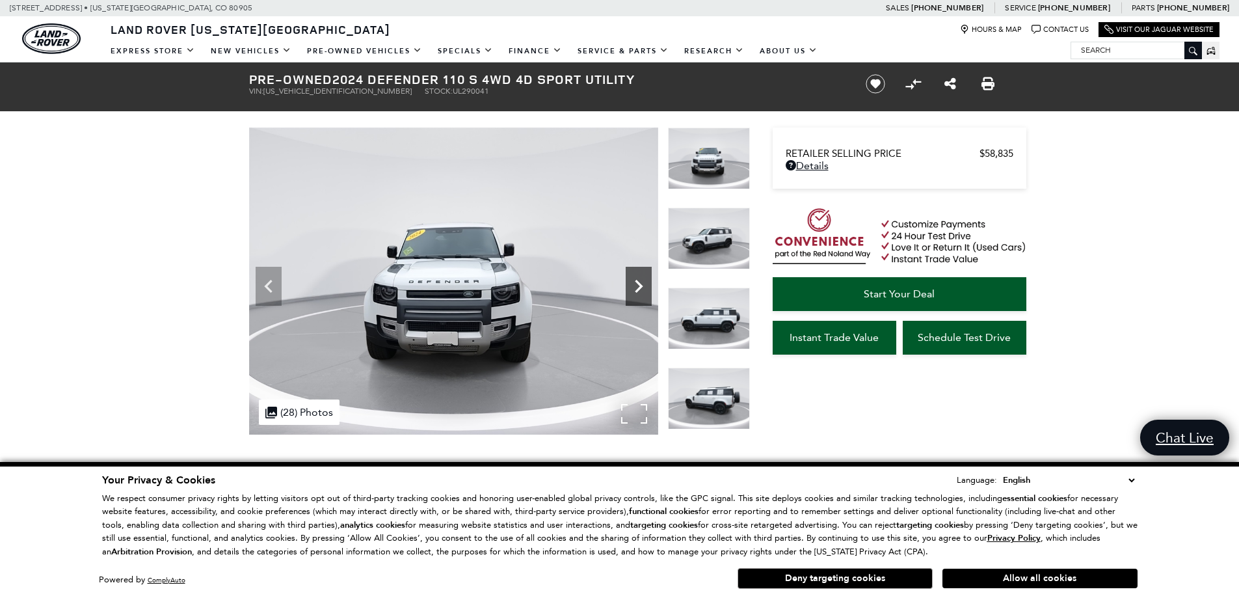
click at [639, 282] on icon "Next" at bounding box center [639, 286] width 26 height 26
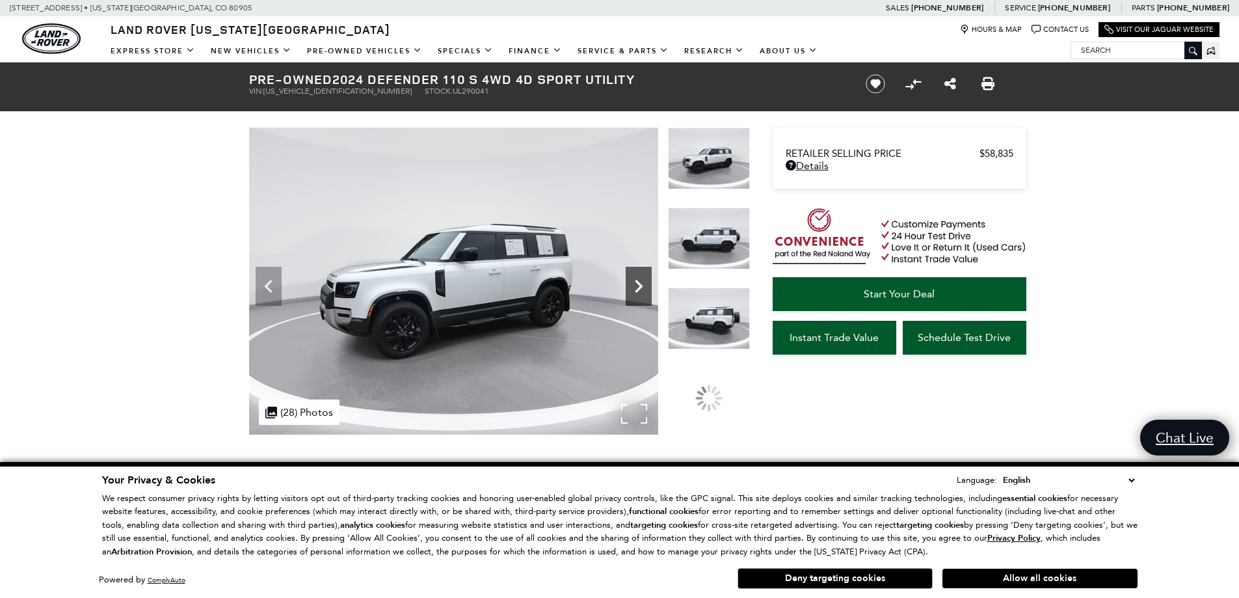
click at [639, 282] on icon "Next" at bounding box center [639, 286] width 26 height 26
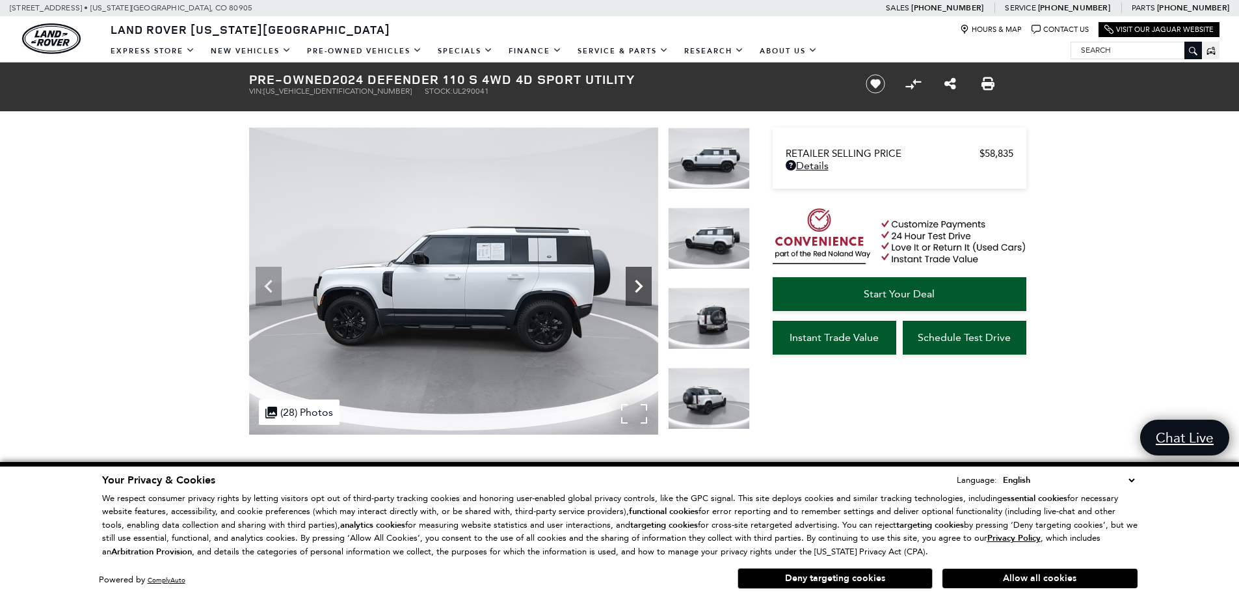
click at [638, 278] on icon "Next" at bounding box center [639, 286] width 26 height 26
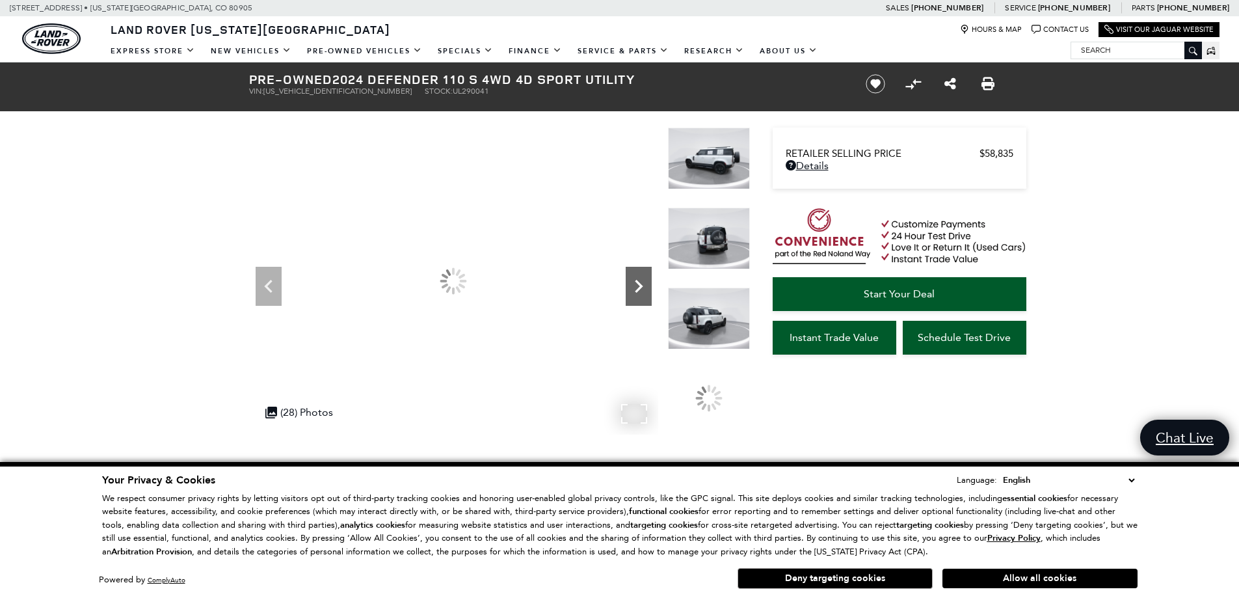
click at [638, 278] on icon "Next" at bounding box center [639, 286] width 26 height 26
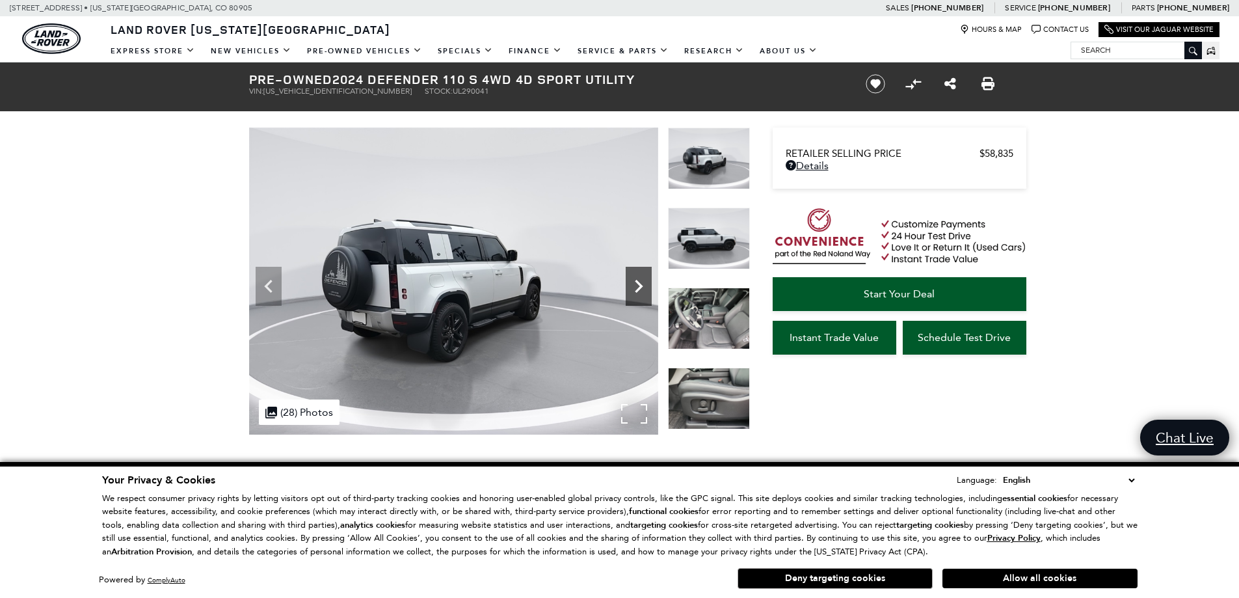
click at [638, 278] on icon "Next" at bounding box center [639, 286] width 26 height 26
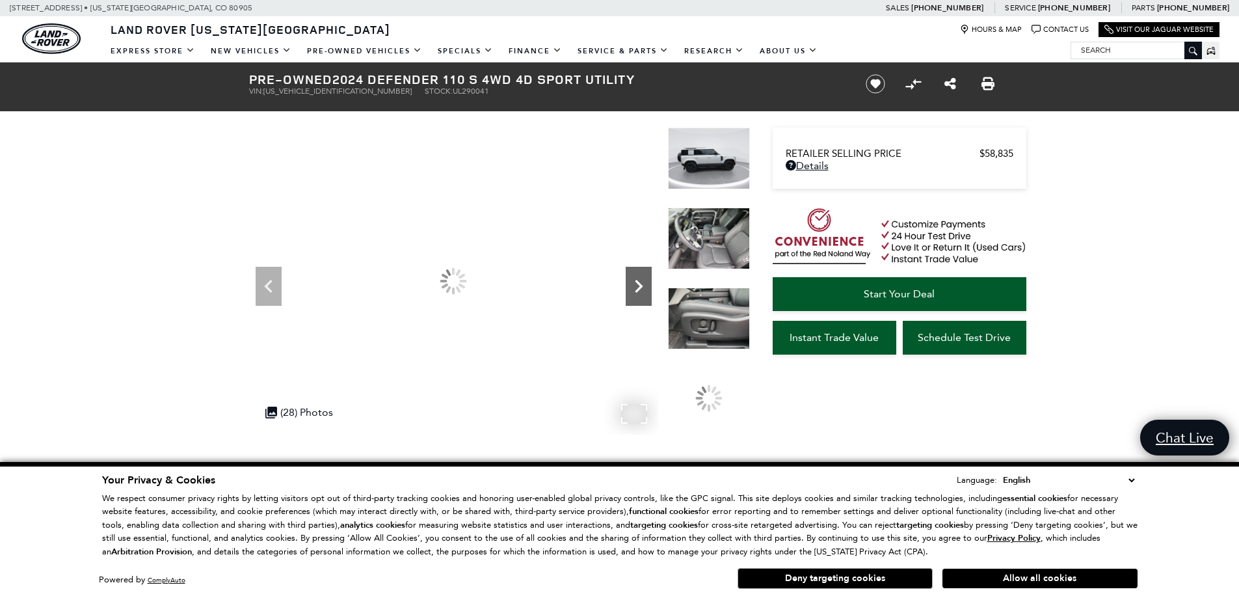
click at [638, 278] on icon "Next" at bounding box center [639, 286] width 26 height 26
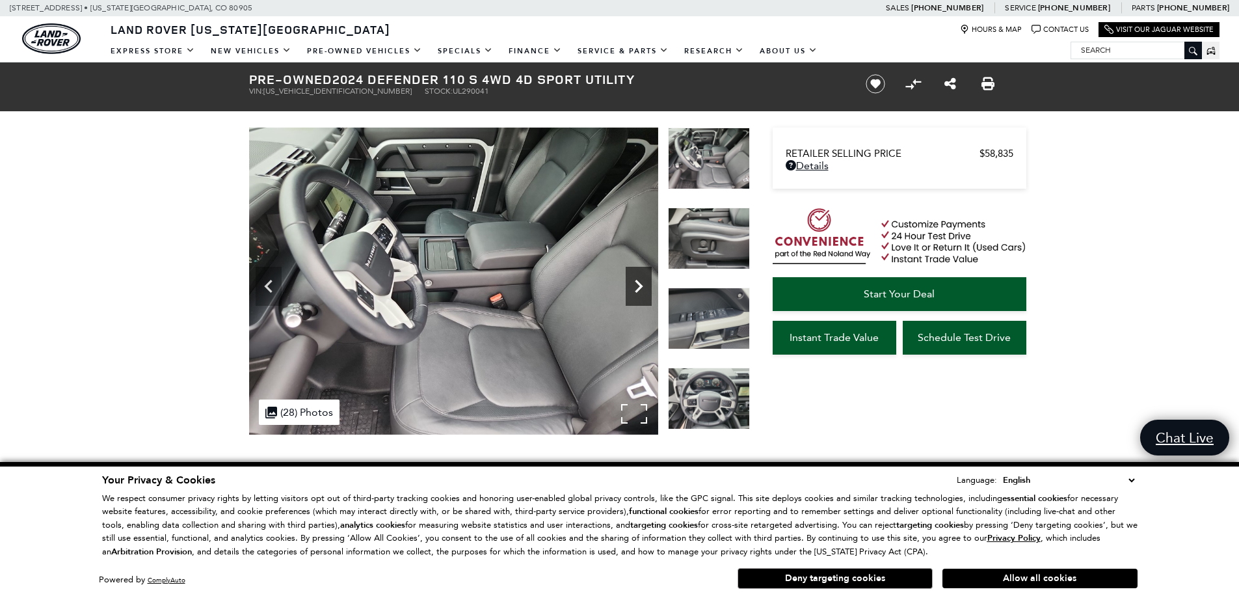
click at [638, 278] on icon "Next" at bounding box center [639, 286] width 26 height 26
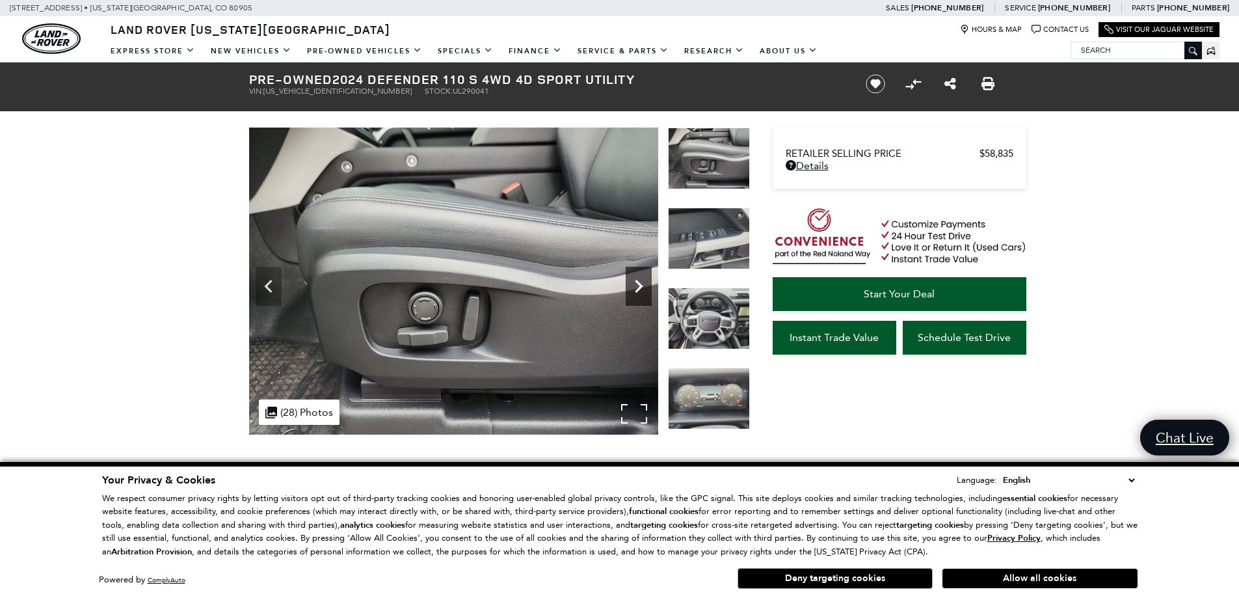
click at [638, 278] on icon "Next" at bounding box center [639, 286] width 26 height 26
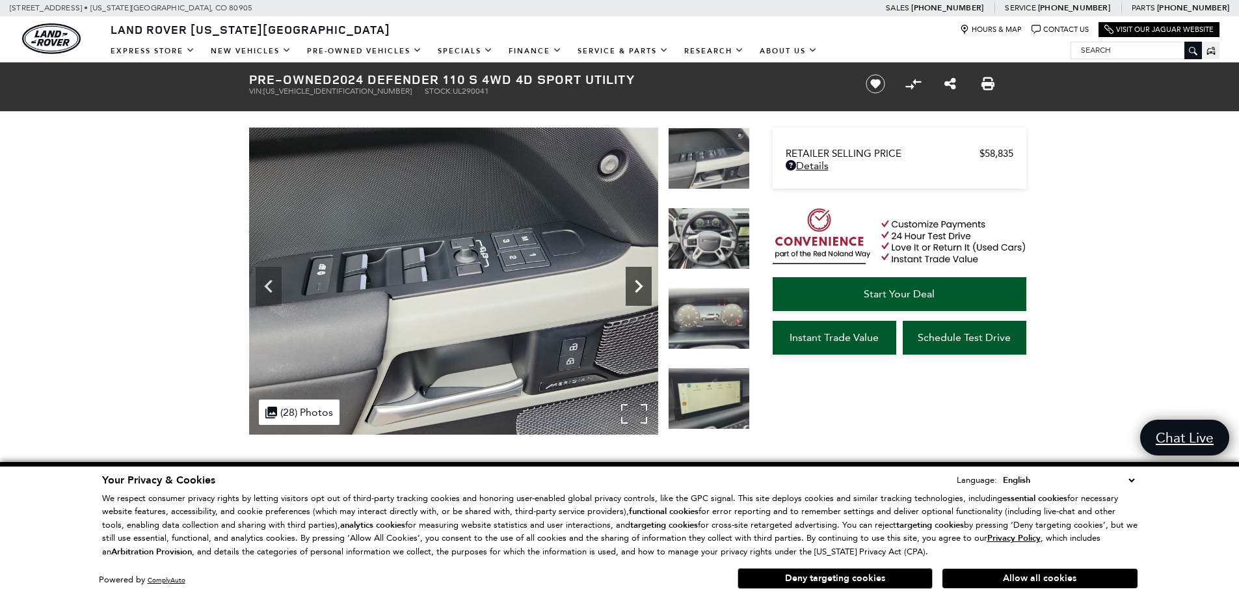
click at [638, 278] on icon "Next" at bounding box center [639, 286] width 26 height 26
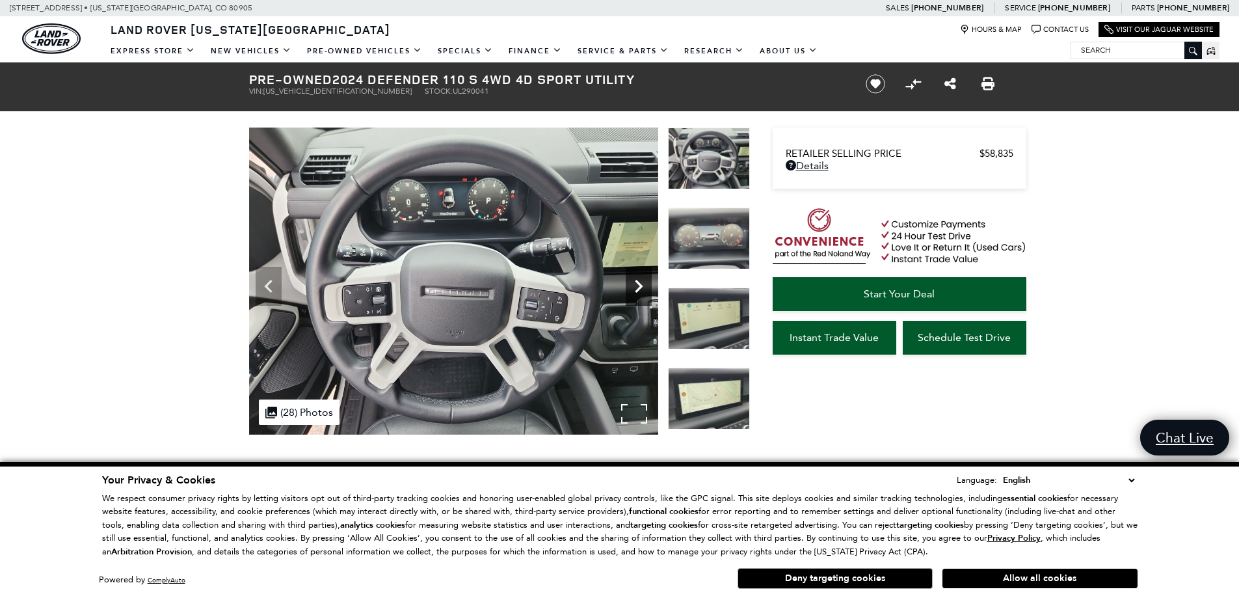
click at [638, 278] on icon "Next" at bounding box center [639, 286] width 26 height 26
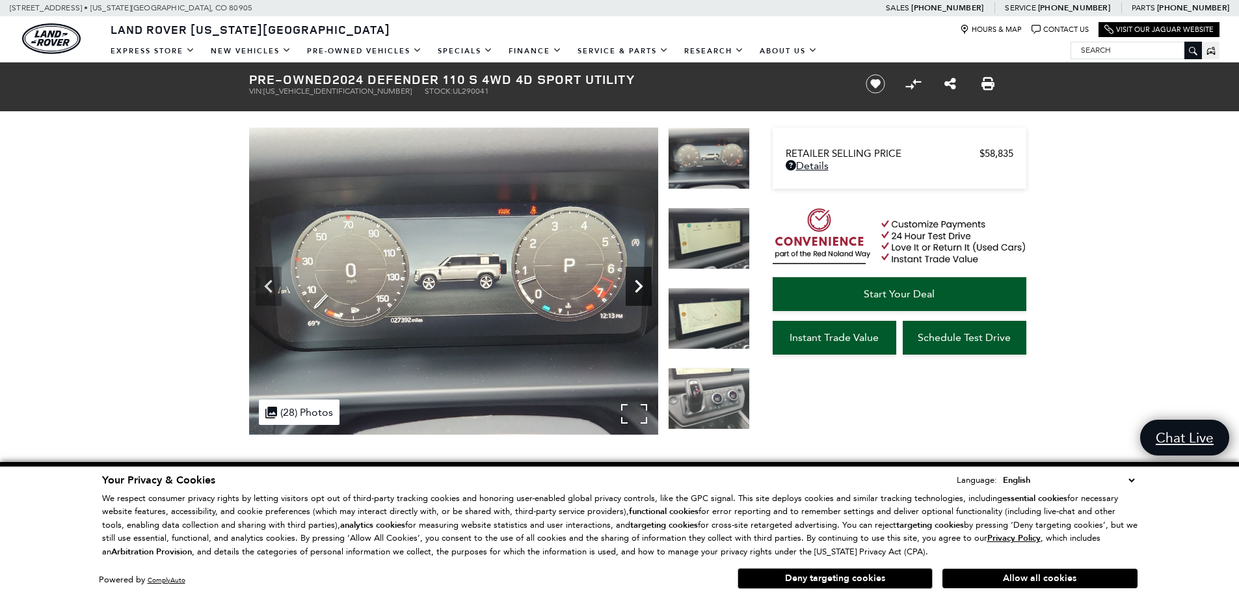
click at [638, 278] on icon "Next" at bounding box center [639, 286] width 26 height 26
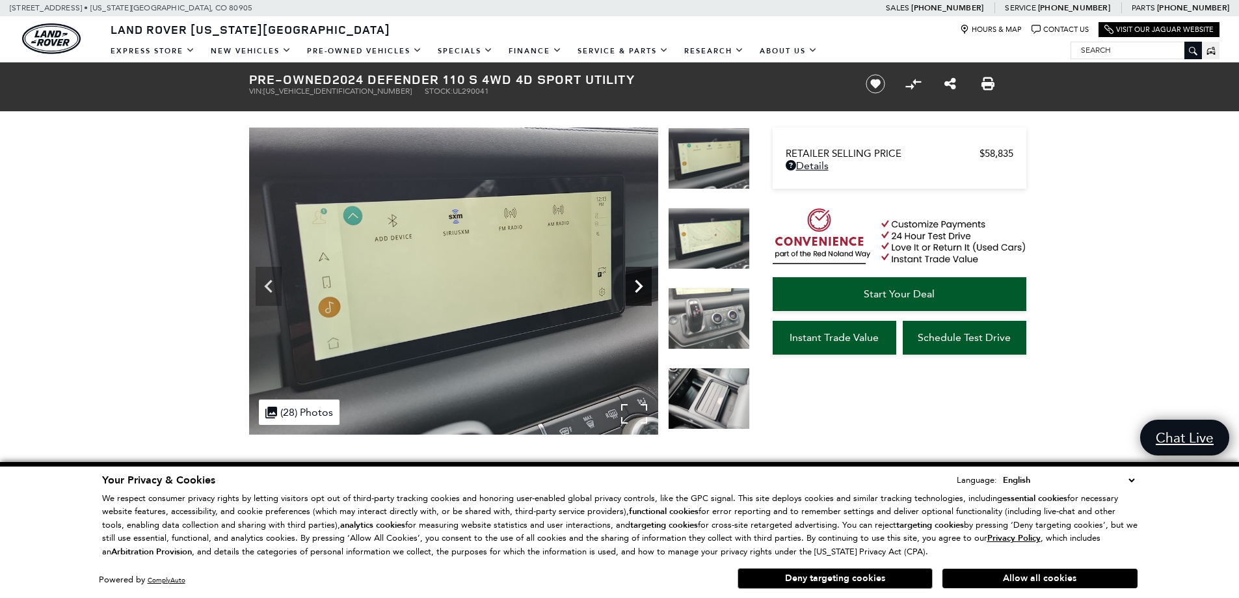
click at [638, 278] on icon "Next" at bounding box center [639, 286] width 26 height 26
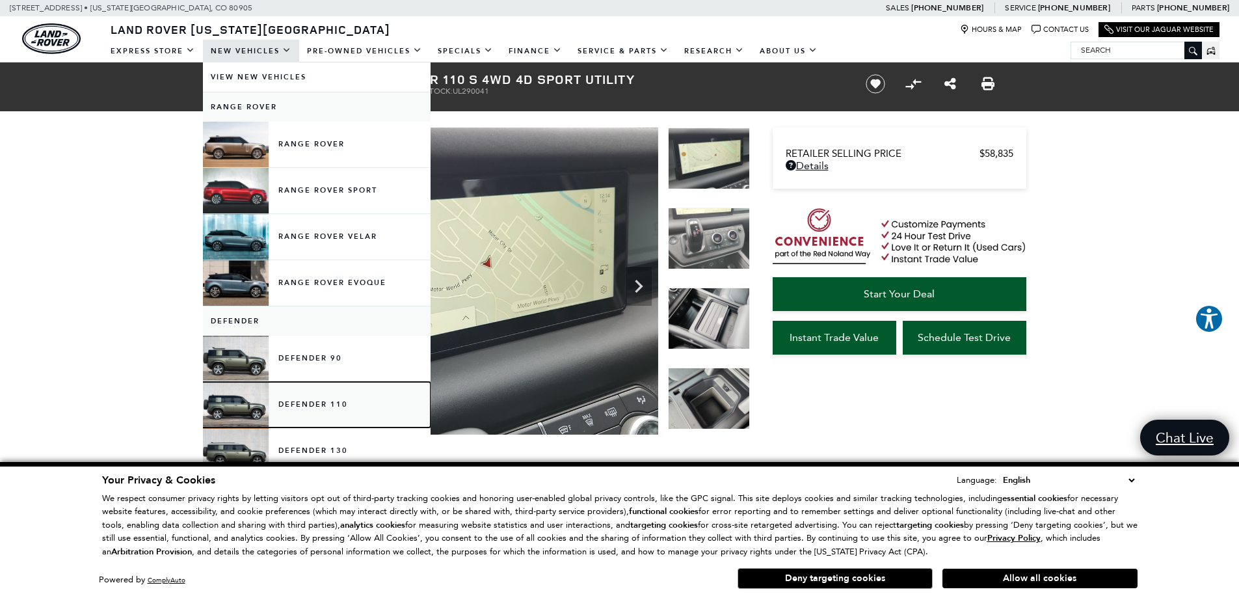
click at [321, 407] on link "Defender 110" at bounding box center [317, 405] width 228 height 46
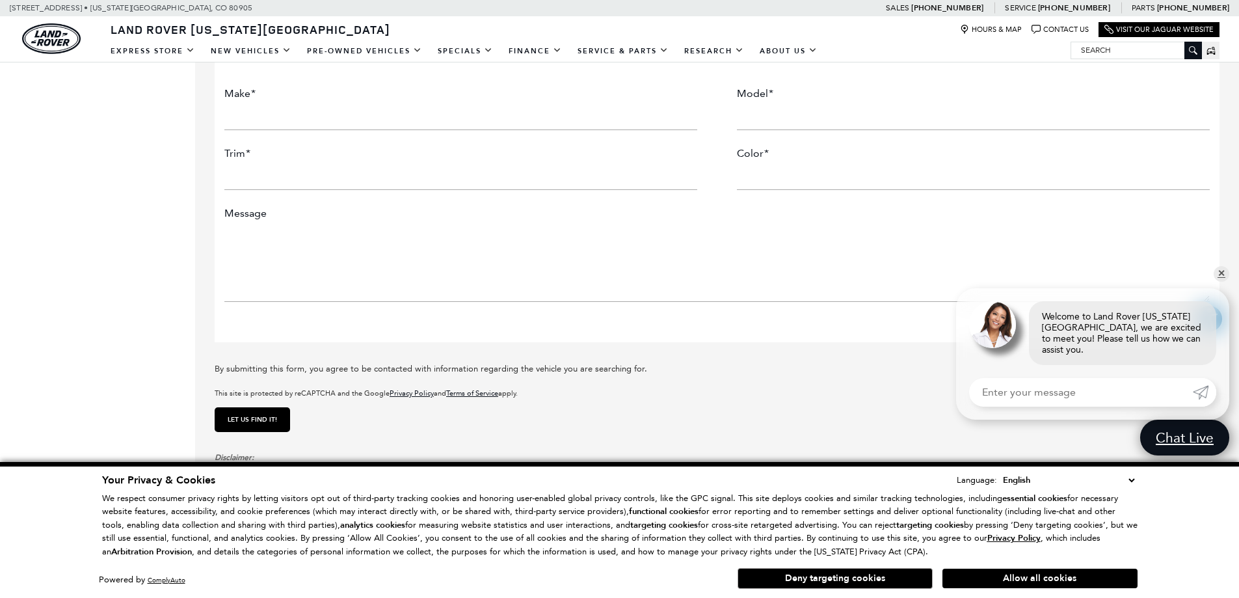
scroll to position [2636, 0]
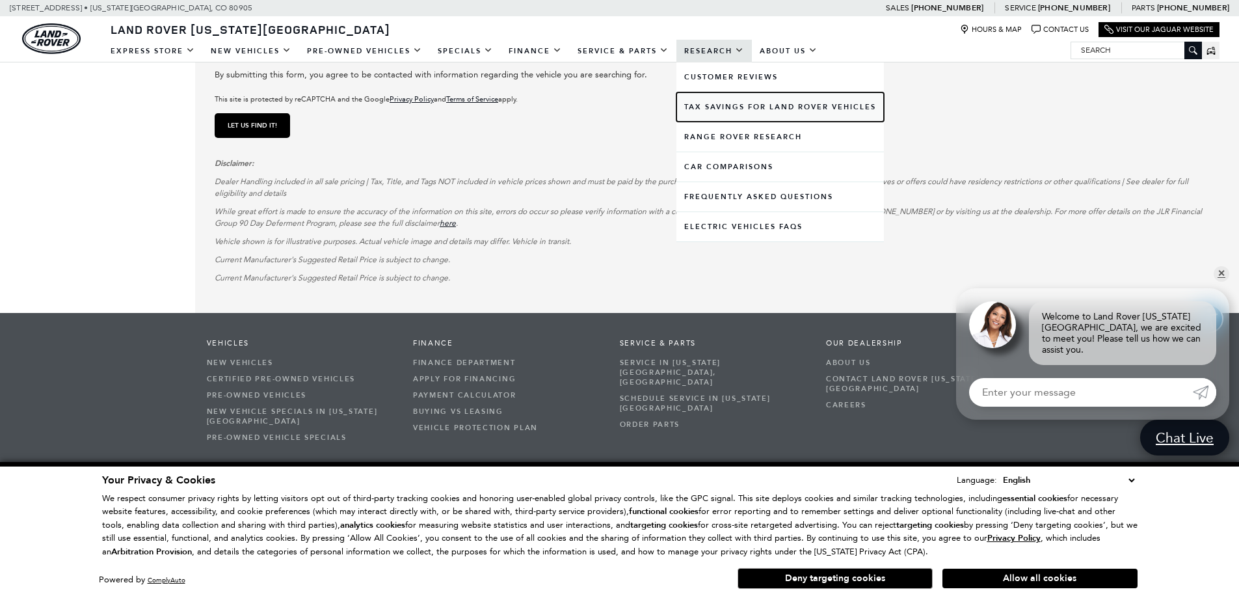
click at [751, 104] on link "Tax Savings for Land Rover Vehicles" at bounding box center [781, 106] width 208 height 29
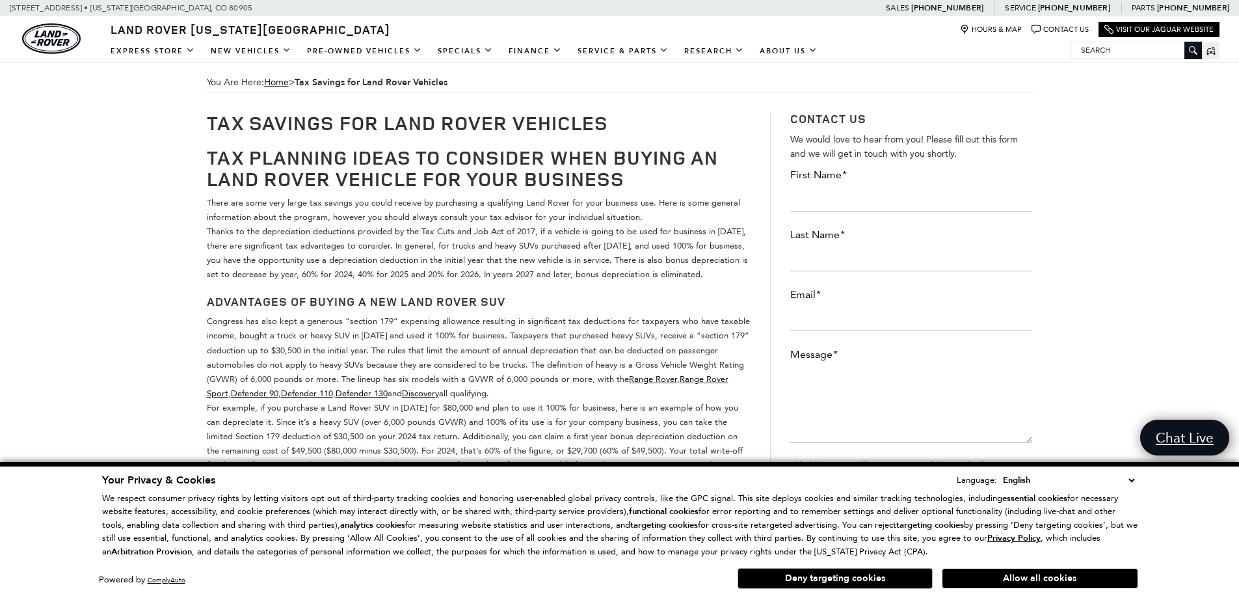
scroll to position [65, 0]
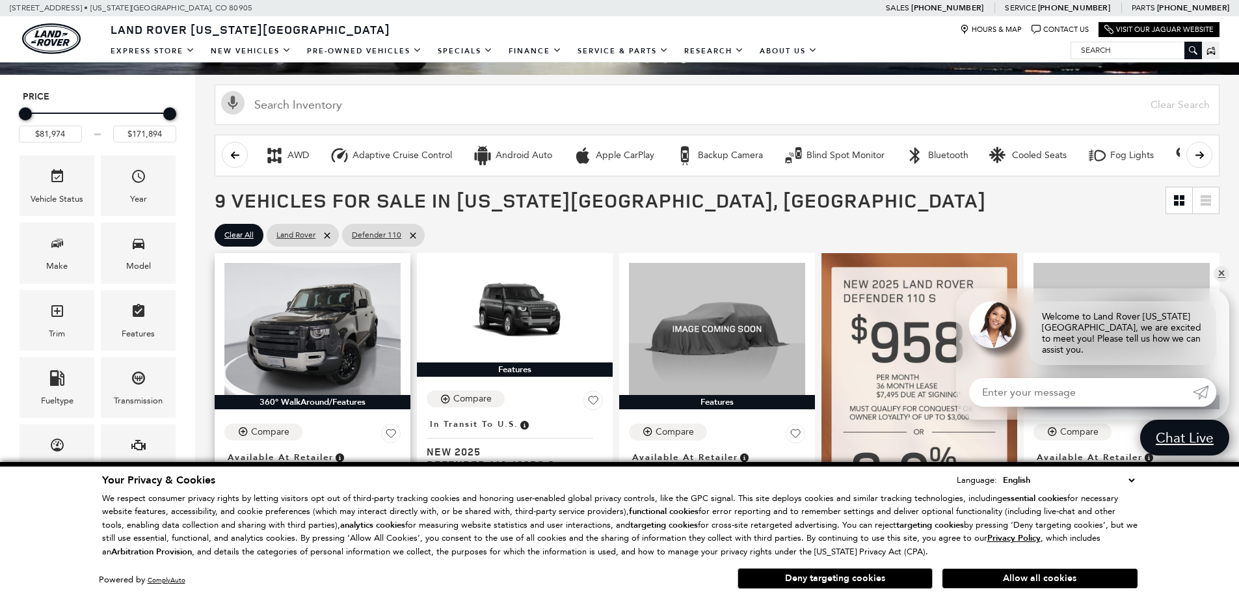
scroll to position [130, 0]
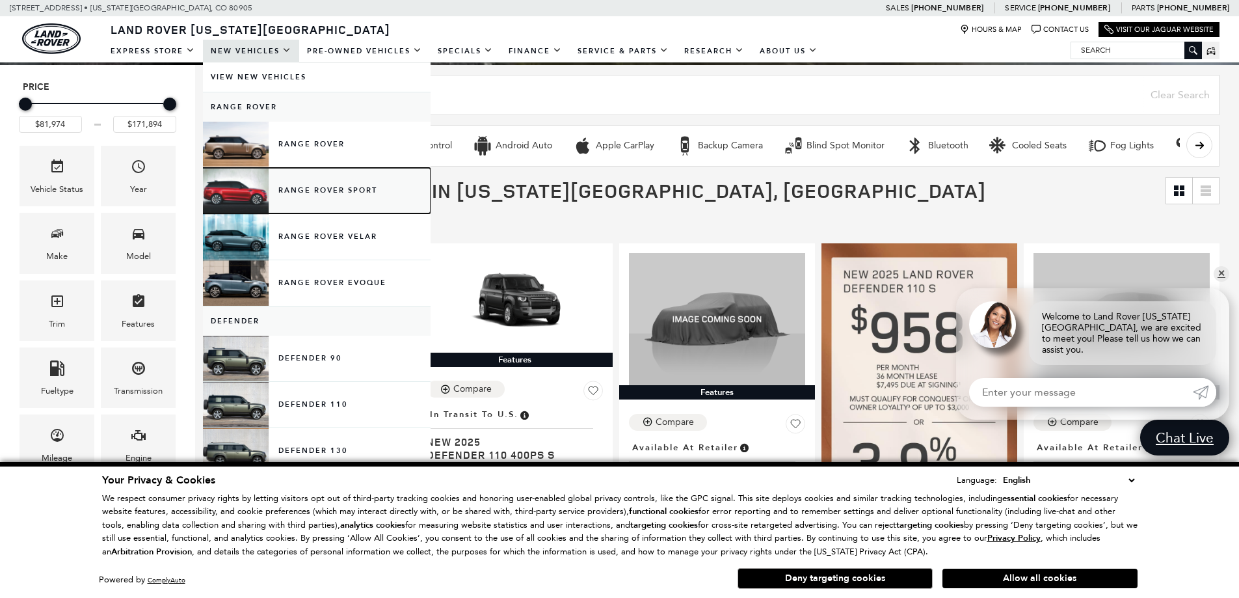
click at [306, 187] on link "Range Rover Sport" at bounding box center [317, 191] width 228 height 46
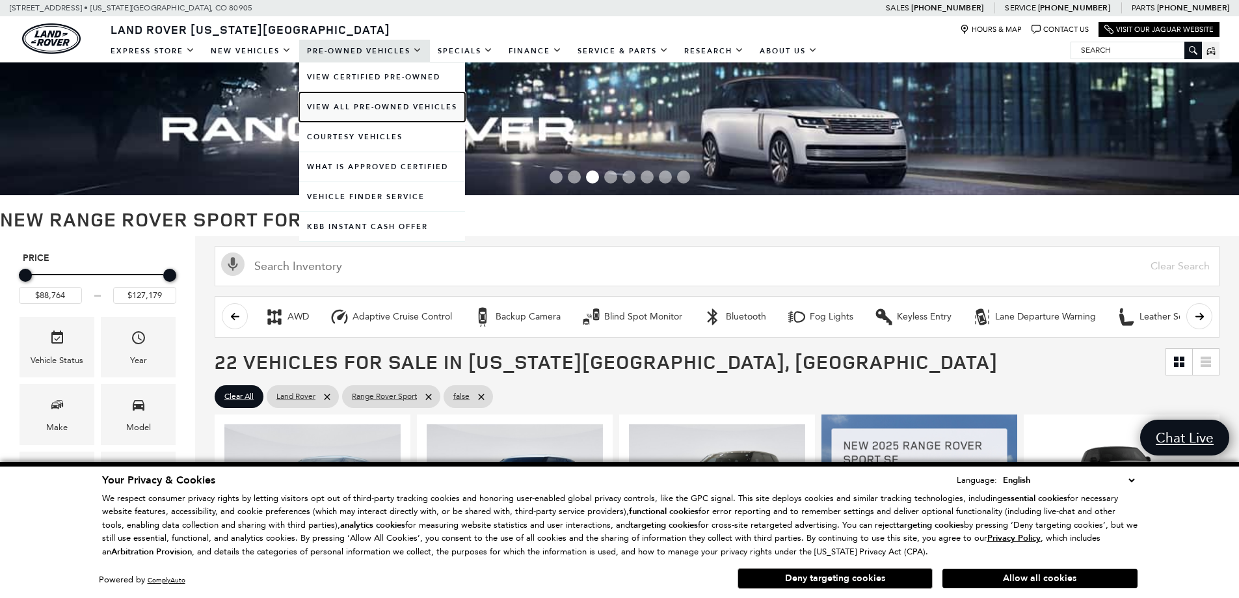
click at [352, 103] on link "View All Pre-Owned Vehicles" at bounding box center [382, 106] width 166 height 29
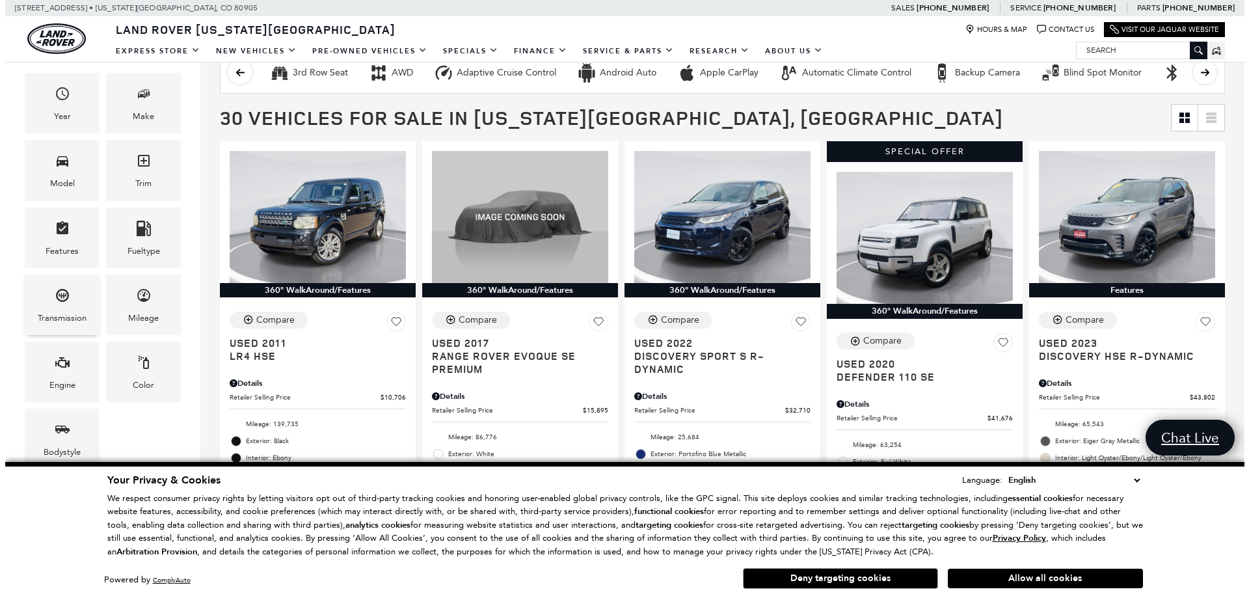
scroll to position [390, 0]
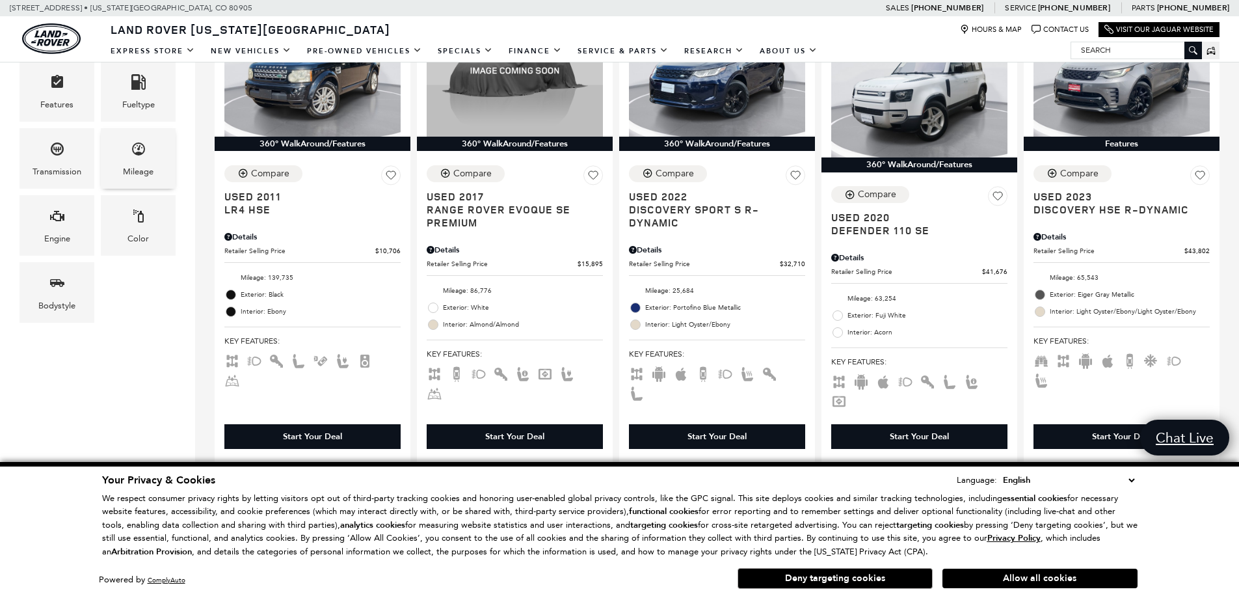
click at [129, 158] on div "Mileage" at bounding box center [138, 158] width 75 height 61
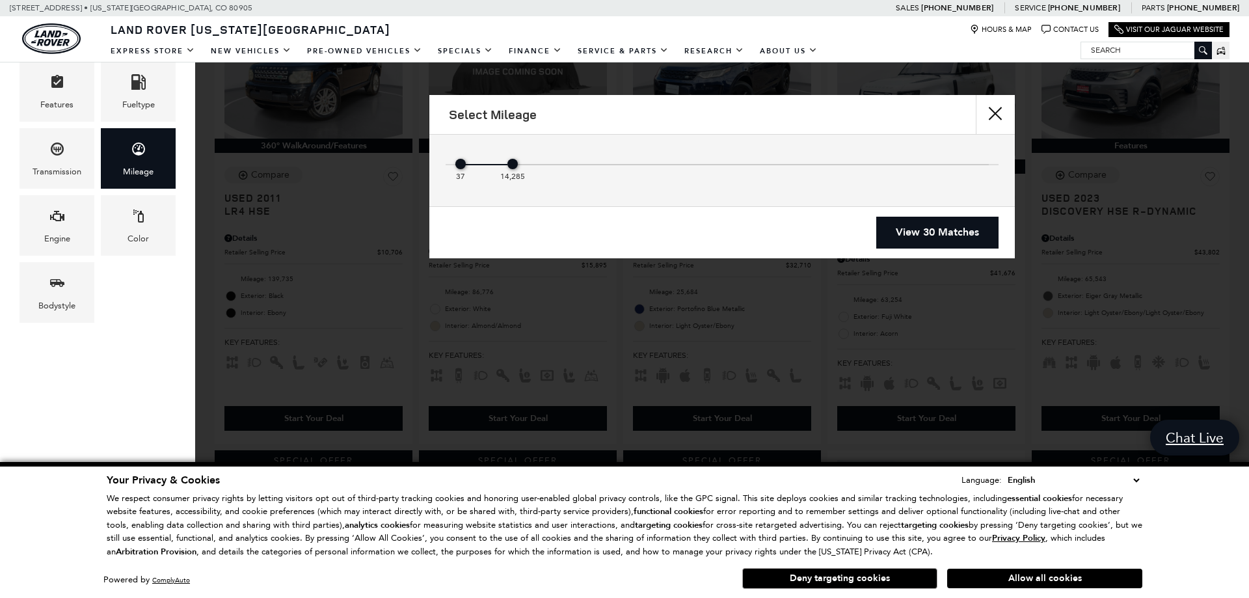
drag, startPoint x: 984, startPoint y: 165, endPoint x: 530, endPoint y: 162, distance: 454.1
click at [530, 162] on div "37 14,285" at bounding box center [721, 167] width 533 height 26
type input "$48,388"
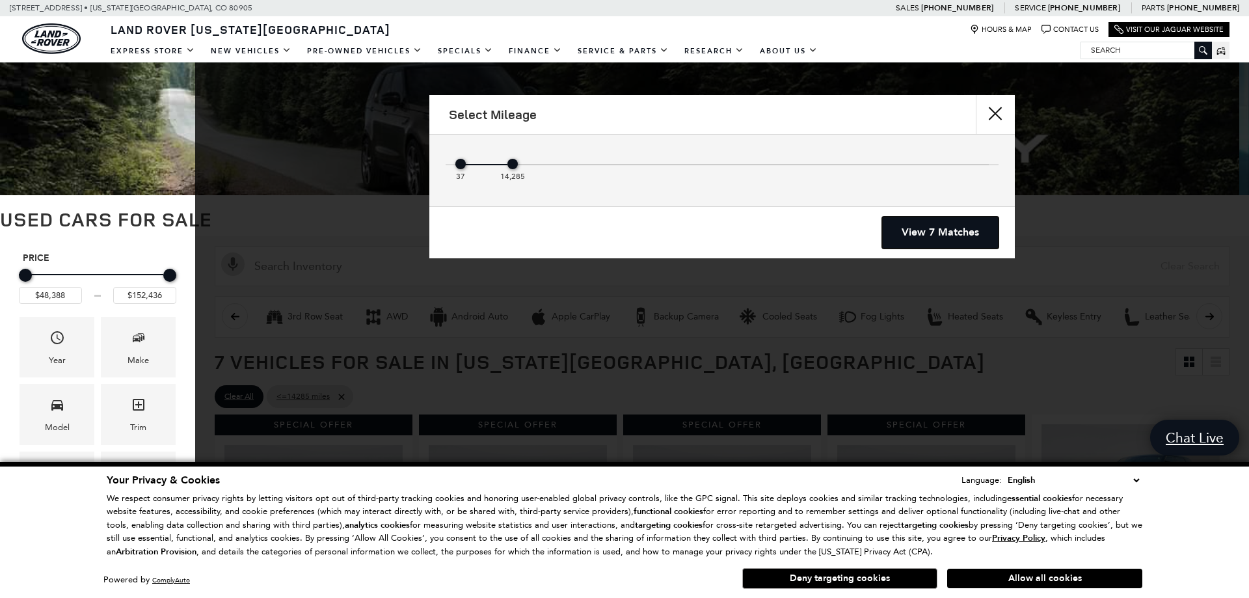
click at [898, 228] on link "View 7 Matches" at bounding box center [940, 233] width 116 height 32
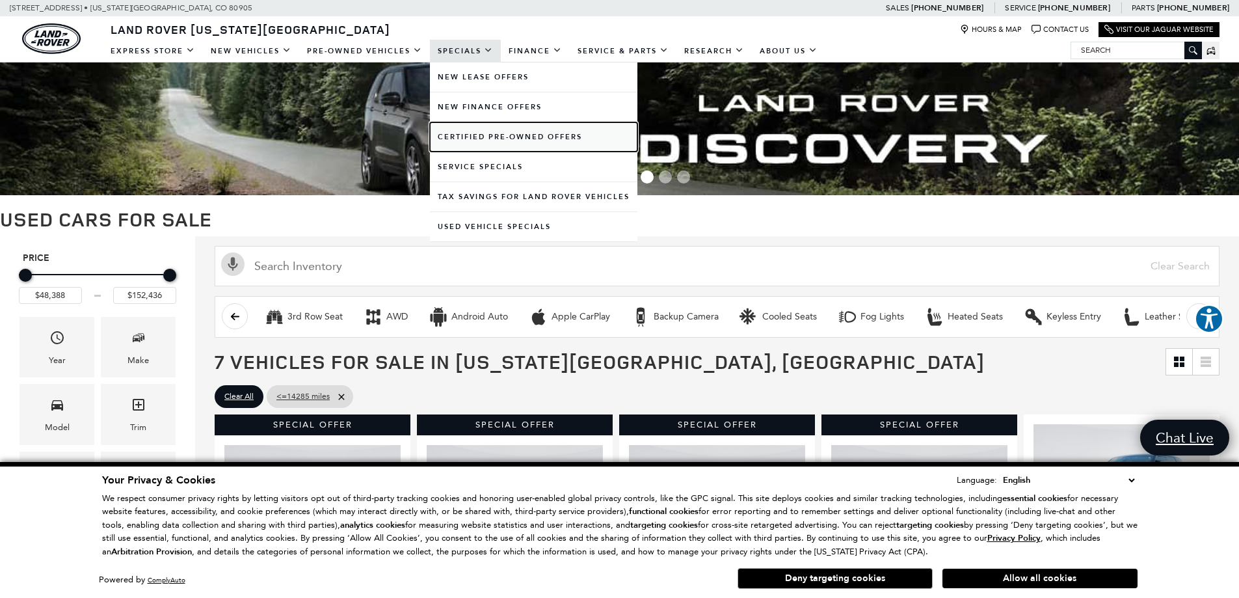
click at [511, 135] on link "Certified Pre-Owned Offers" at bounding box center [534, 136] width 208 height 29
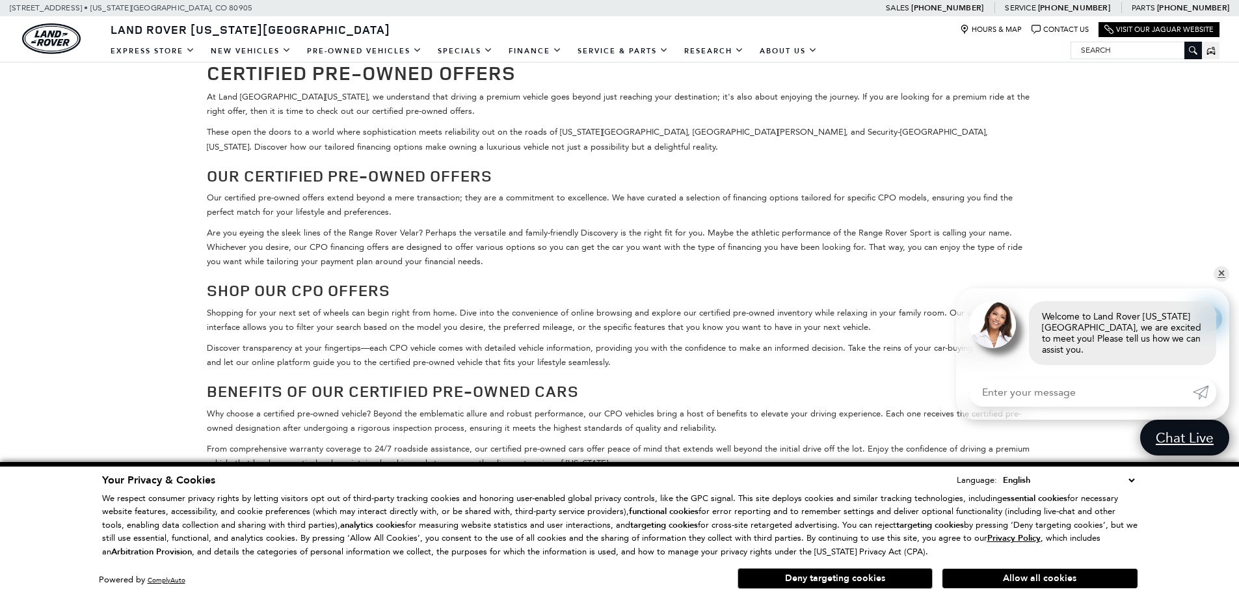
scroll to position [1297, 0]
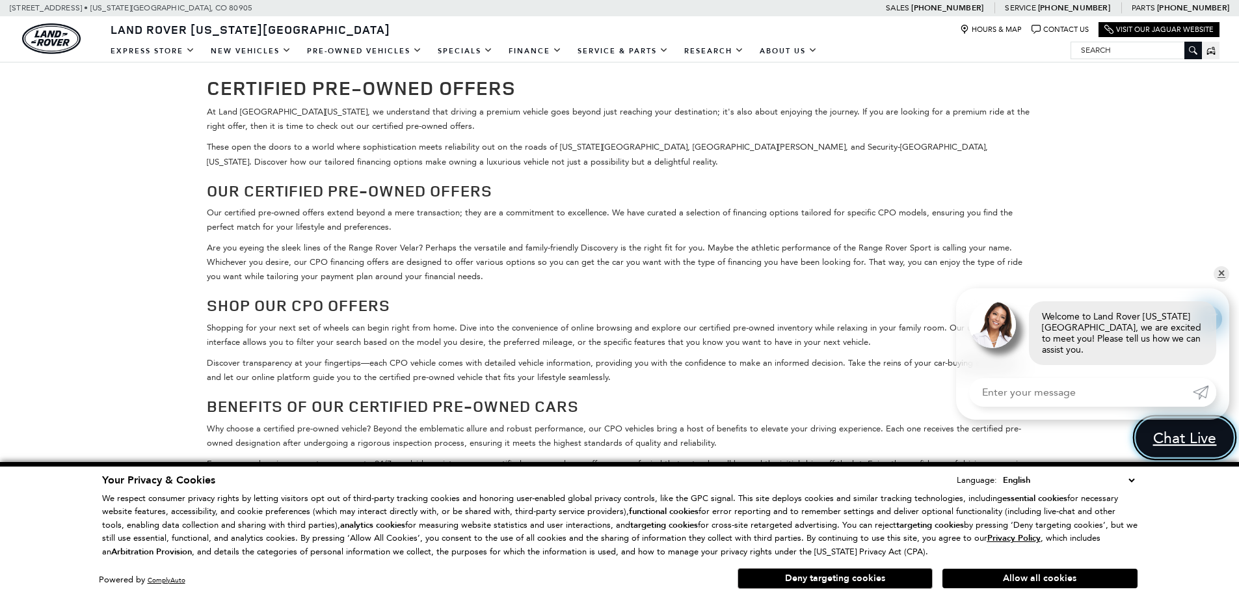
click at [1200, 431] on span "Chat Live" at bounding box center [1185, 437] width 78 height 20
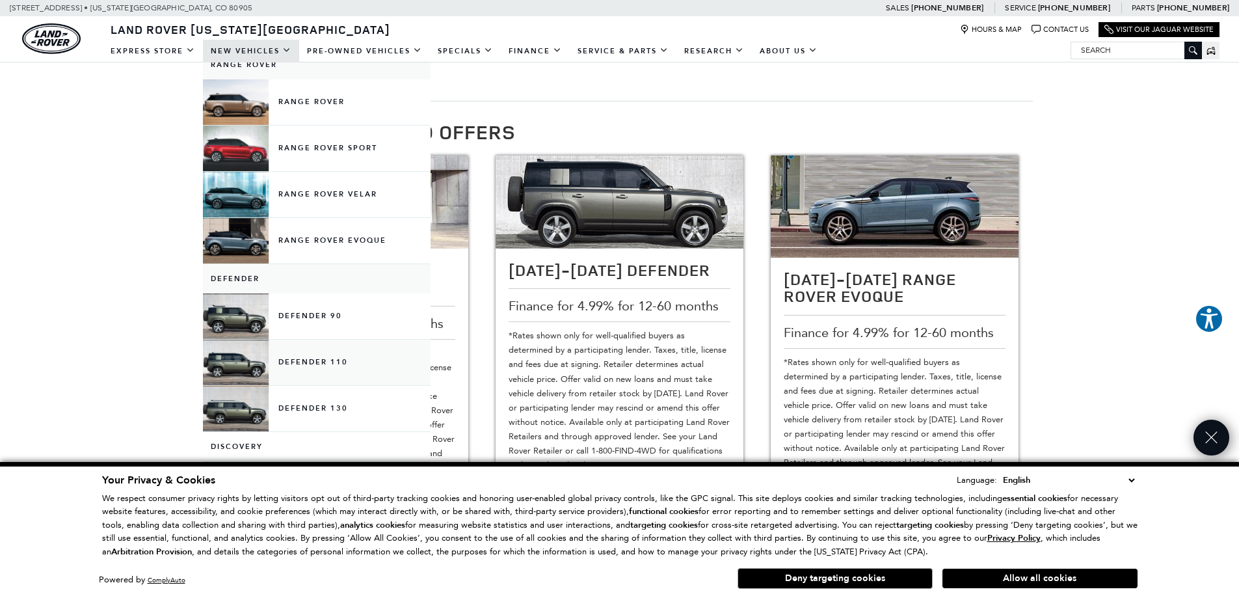
scroll to position [65, 0]
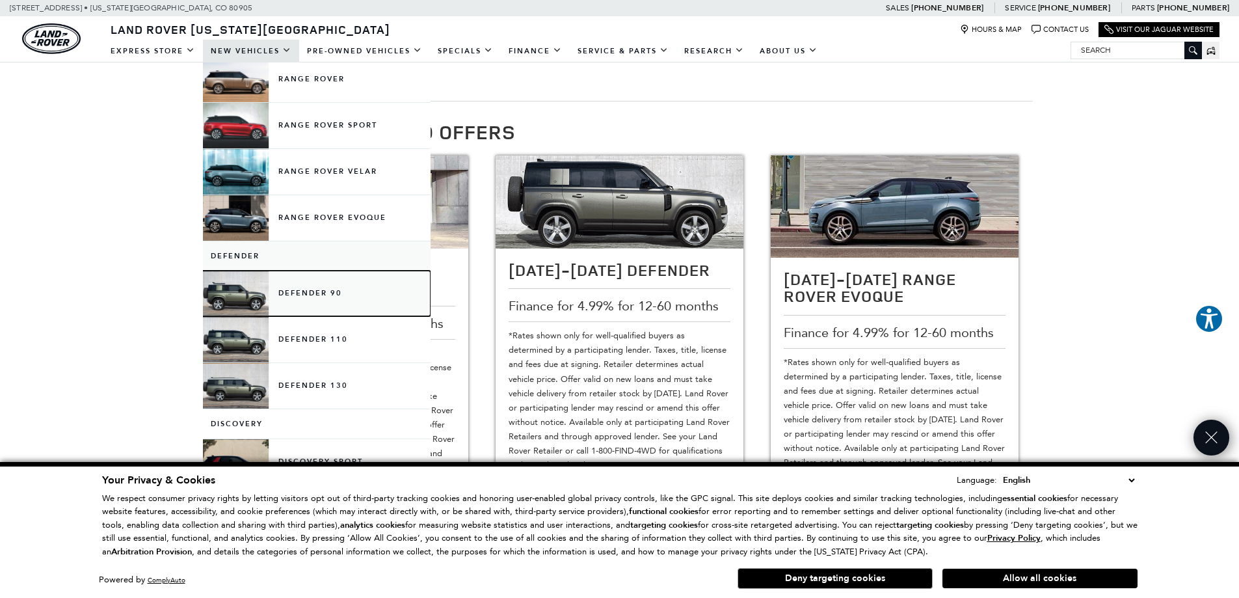
click at [295, 288] on link "Defender 90" at bounding box center [317, 294] width 228 height 46
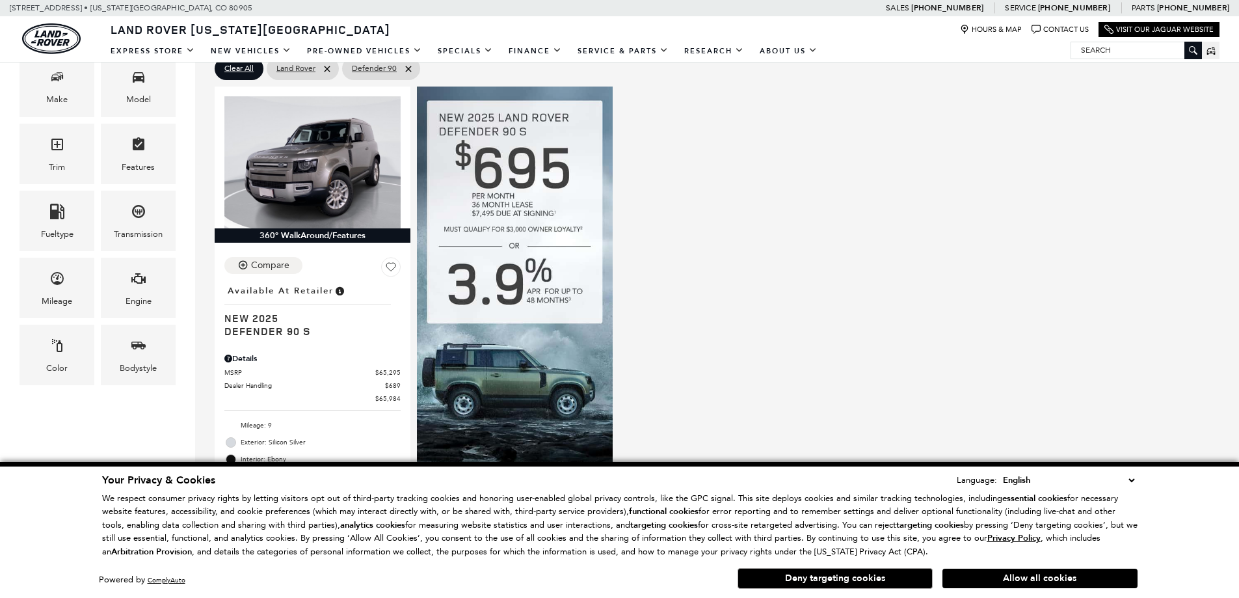
scroll to position [325, 0]
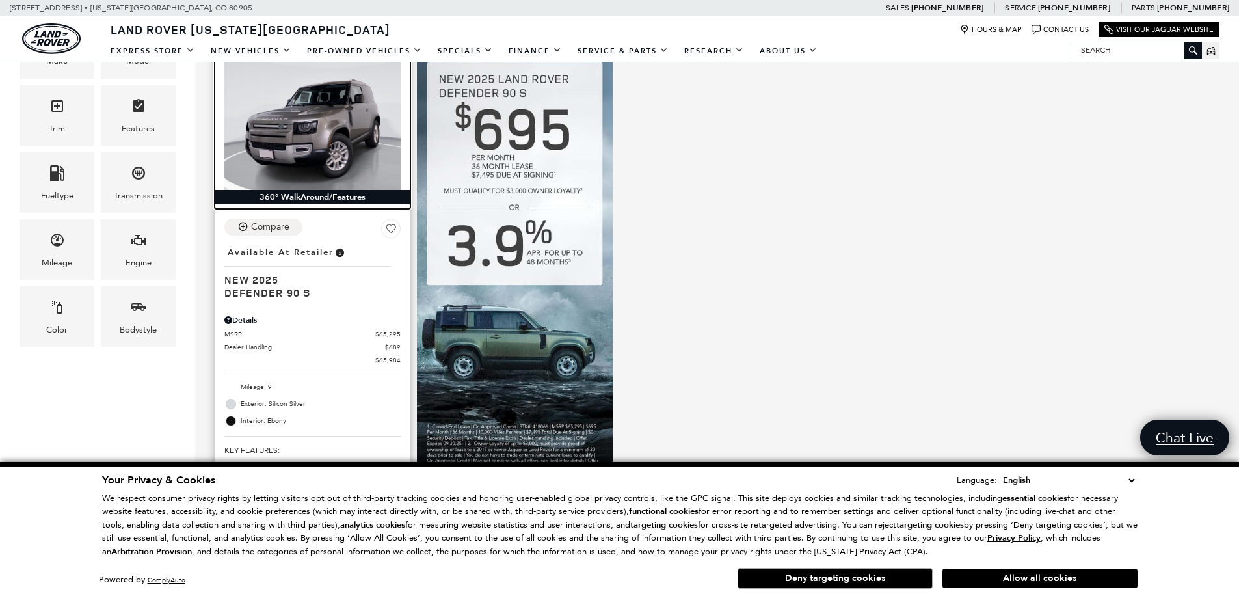
click at [297, 122] on img at bounding box center [312, 124] width 176 height 132
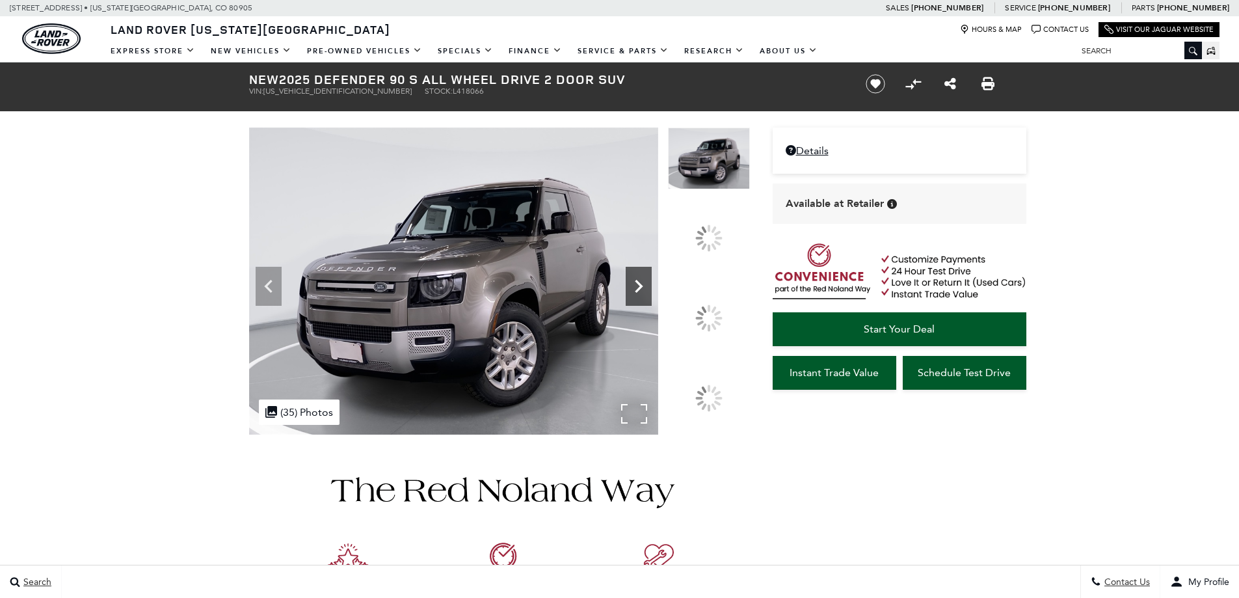
click at [652, 299] on icon at bounding box center [639, 286] width 26 height 26
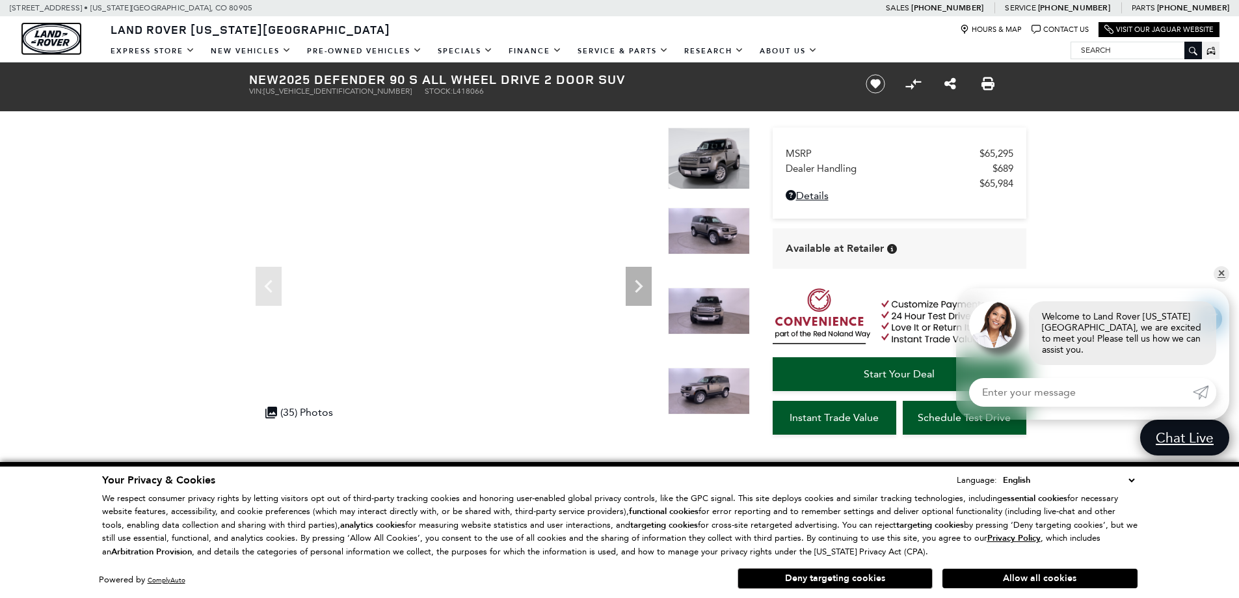
click at [63, 38] on img "land-rover" at bounding box center [51, 38] width 59 height 31
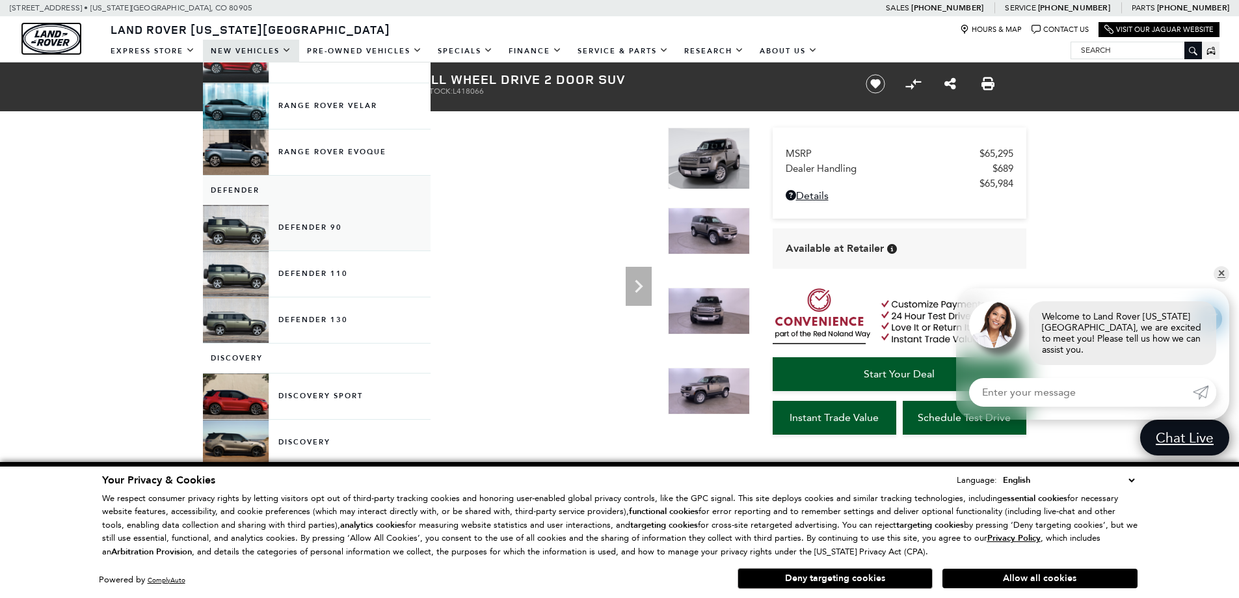
scroll to position [181, 0]
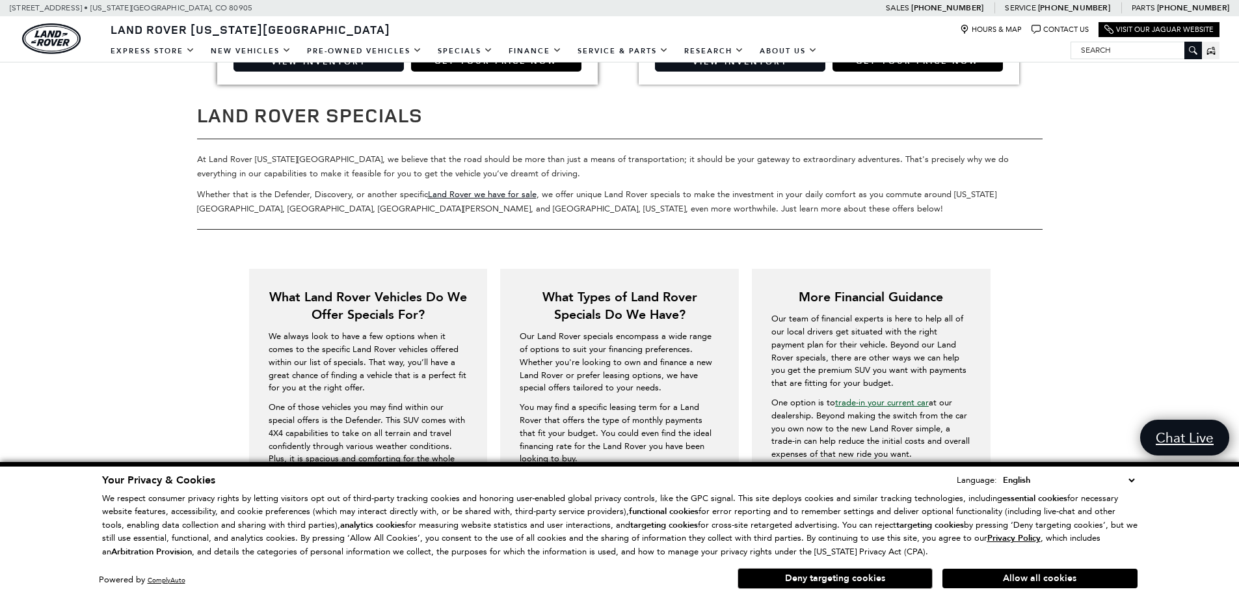
scroll to position [1887, 0]
